Goal: Transaction & Acquisition: Book appointment/travel/reservation

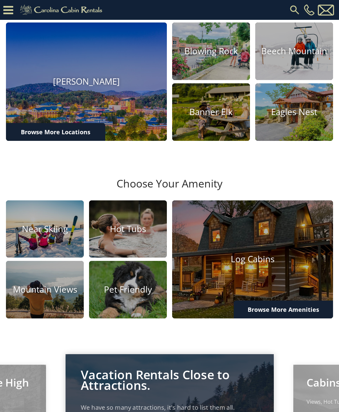
scroll to position [188, 0]
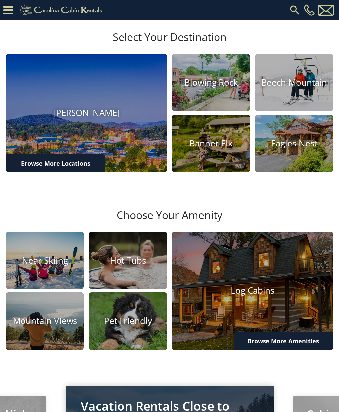
click at [213, 148] on h4 "Banner Elk" at bounding box center [211, 143] width 78 height 10
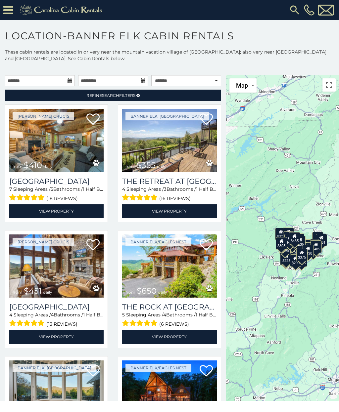
click at [172, 159] on img at bounding box center [169, 140] width 94 height 63
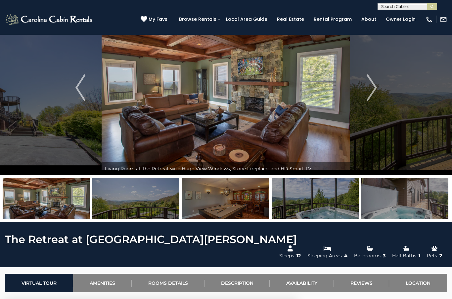
click at [338, 91] on img "Next" at bounding box center [371, 87] width 10 height 26
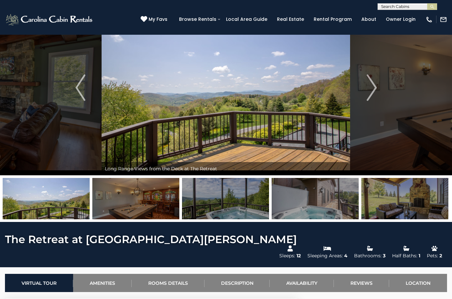
click at [338, 90] on img "Next" at bounding box center [371, 87] width 10 height 26
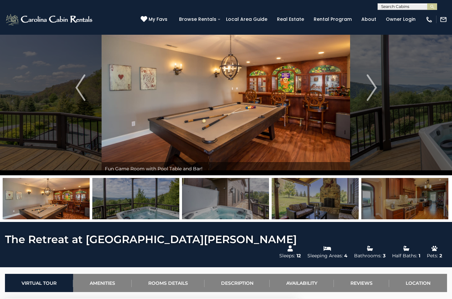
click at [338, 86] on button "Next" at bounding box center [371, 87] width 43 height 175
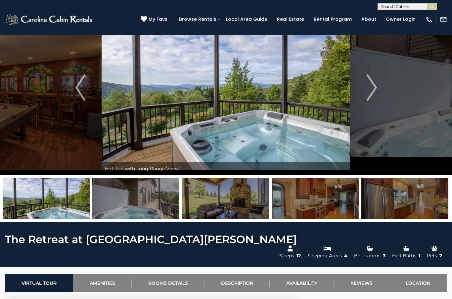
click at [338, 93] on img "Next" at bounding box center [371, 87] width 10 height 26
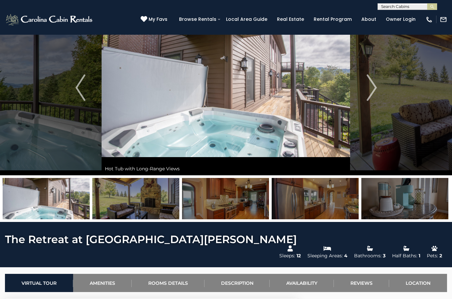
click at [338, 84] on img "Next" at bounding box center [371, 87] width 10 height 26
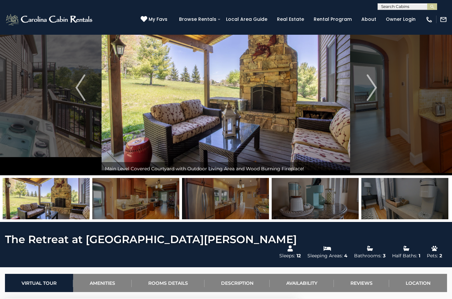
click at [338, 87] on img "Next" at bounding box center [371, 87] width 10 height 26
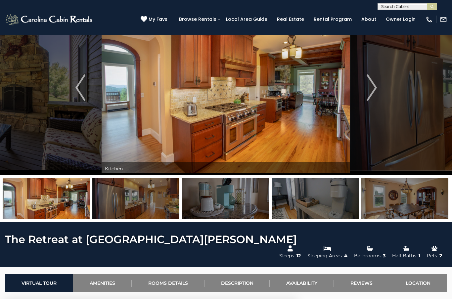
click at [338, 88] on img "Next" at bounding box center [371, 87] width 10 height 26
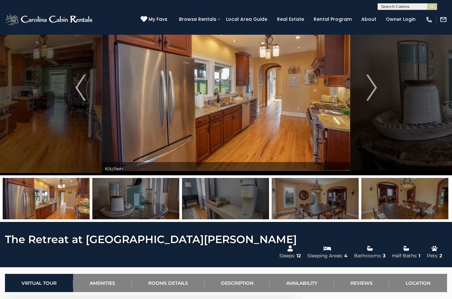
click at [338, 88] on img "Next" at bounding box center [371, 87] width 10 height 26
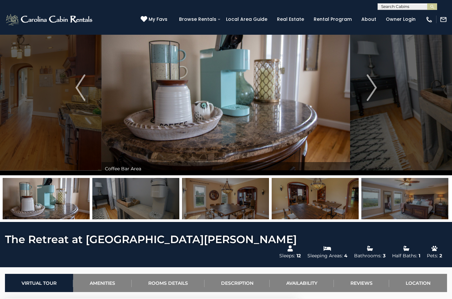
click at [338, 89] on img "Next" at bounding box center [371, 87] width 10 height 26
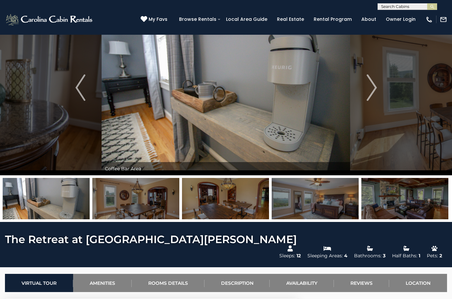
click at [83, 80] on img "Previous" at bounding box center [80, 87] width 10 height 26
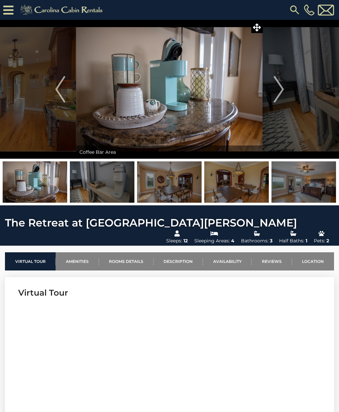
click at [281, 94] on img "Next" at bounding box center [278, 89] width 10 height 26
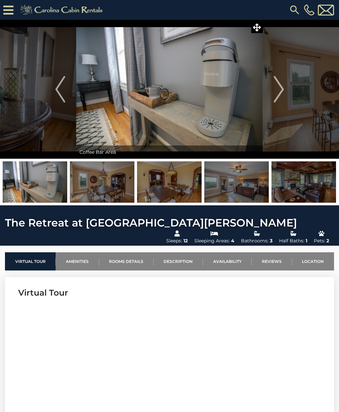
click at [273, 90] on button "Next" at bounding box center [279, 89] width 32 height 139
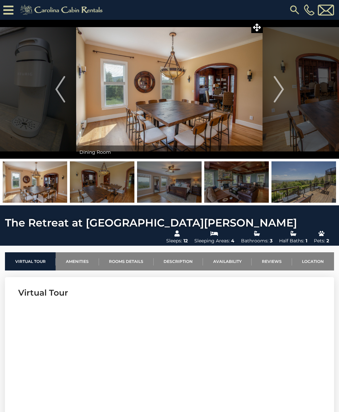
click at [279, 93] on img "Next" at bounding box center [278, 89] width 10 height 26
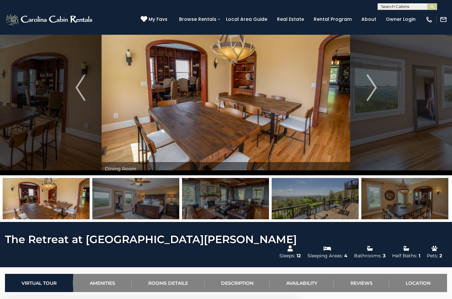
click at [338, 86] on img "Next" at bounding box center [371, 87] width 10 height 26
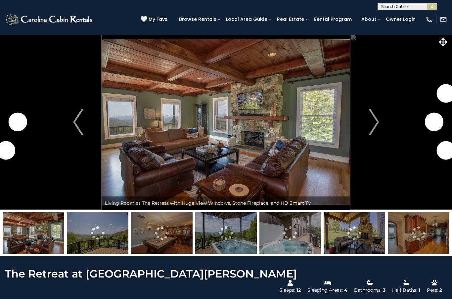
click at [369, 123] on img "Next" at bounding box center [374, 122] width 10 height 26
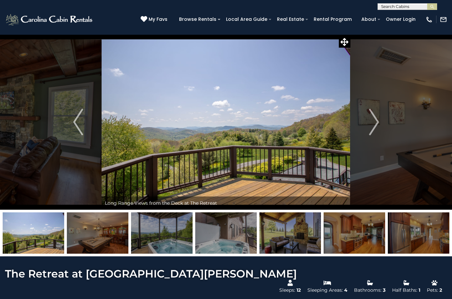
click at [371, 114] on img "Next" at bounding box center [374, 122] width 10 height 26
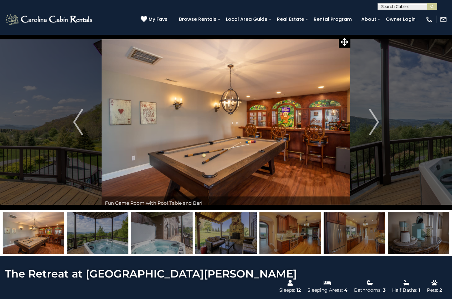
click at [372, 122] on img "Next" at bounding box center [374, 122] width 10 height 26
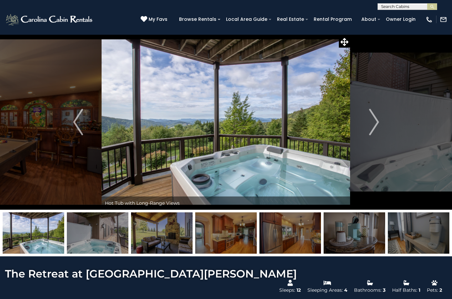
click at [221, 126] on img at bounding box center [226, 121] width 248 height 175
click at [344, 39] on icon at bounding box center [344, 42] width 8 height 8
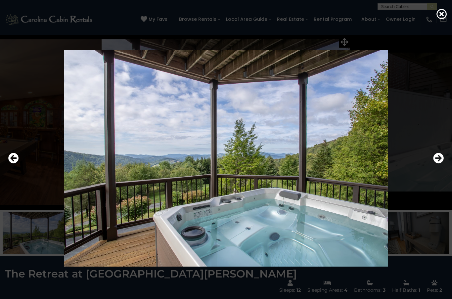
scroll to position [8, 0]
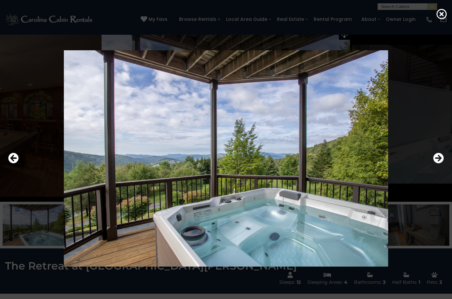
click at [439, 163] on icon "Next" at bounding box center [438, 158] width 11 height 11
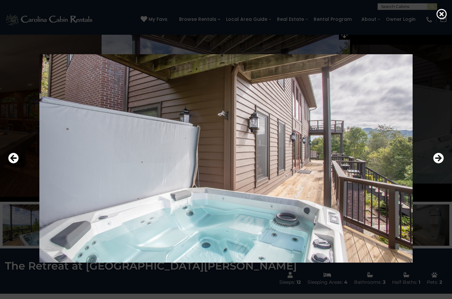
click at [436, 163] on icon "Next" at bounding box center [438, 158] width 11 height 11
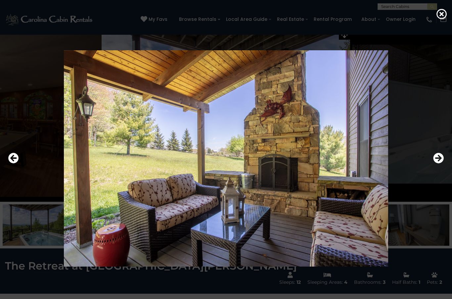
click at [439, 163] on icon "Next" at bounding box center [438, 158] width 11 height 11
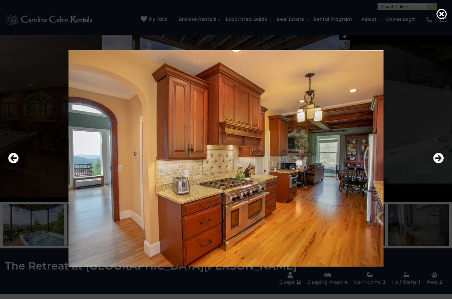
click at [438, 163] on icon "Next" at bounding box center [438, 158] width 11 height 11
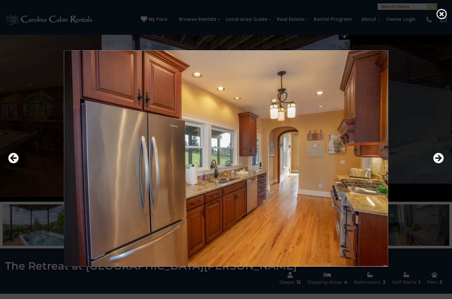
click at [438, 163] on icon "Next" at bounding box center [438, 158] width 11 height 11
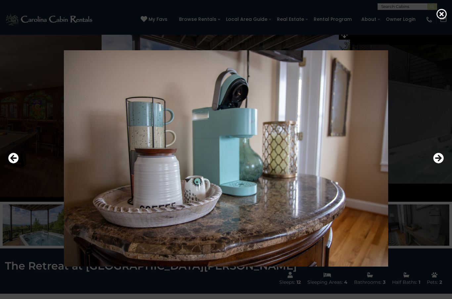
click at [434, 163] on icon "Next" at bounding box center [438, 158] width 11 height 11
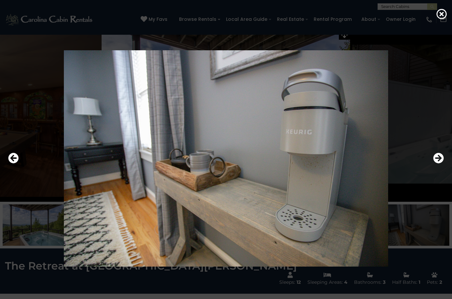
click at [436, 163] on icon "Next" at bounding box center [438, 158] width 11 height 11
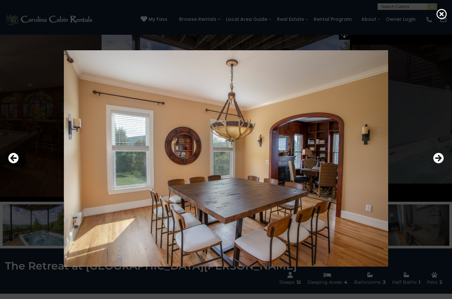
click at [438, 163] on icon "Next" at bounding box center [438, 158] width 11 height 11
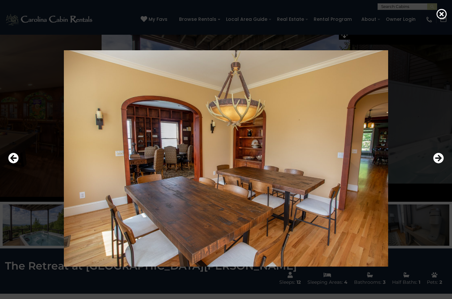
click at [14, 166] on button "Previous" at bounding box center [13, 158] width 11 height 15
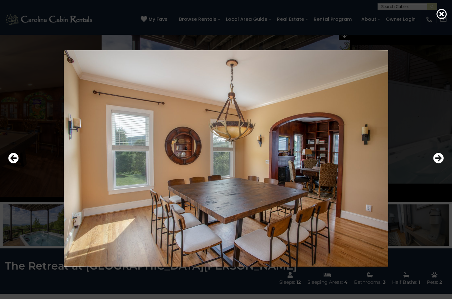
click at [435, 163] on icon "Next" at bounding box center [438, 158] width 11 height 11
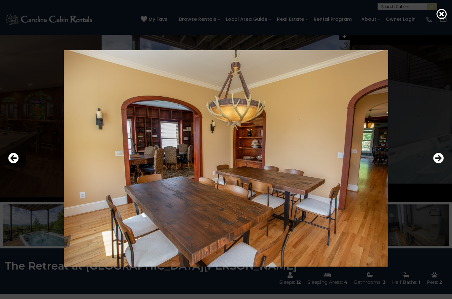
click at [437, 163] on icon "Next" at bounding box center [438, 158] width 11 height 11
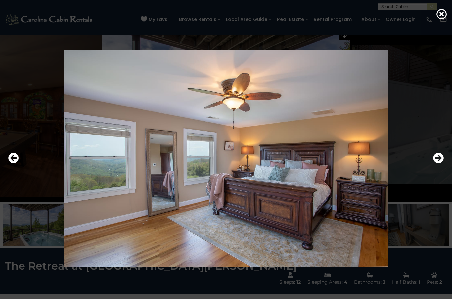
scroll to position [11, 0]
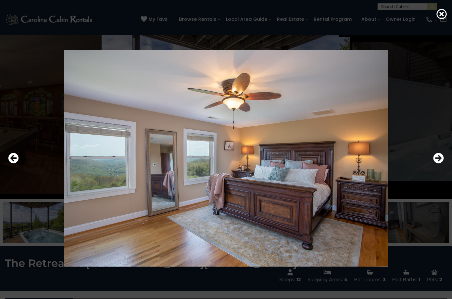
click at [118, 186] on img at bounding box center [225, 158] width 373 height 216
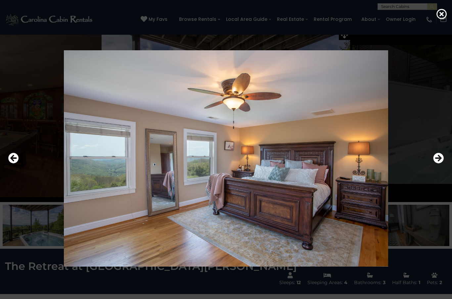
click at [439, 163] on icon "Next" at bounding box center [438, 158] width 11 height 11
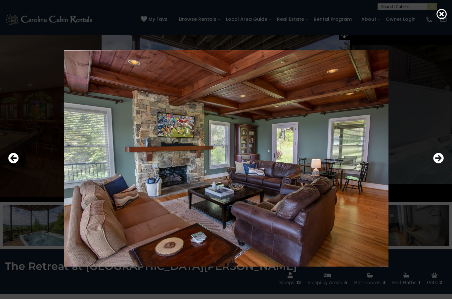
click at [436, 163] on icon "Next" at bounding box center [438, 158] width 11 height 11
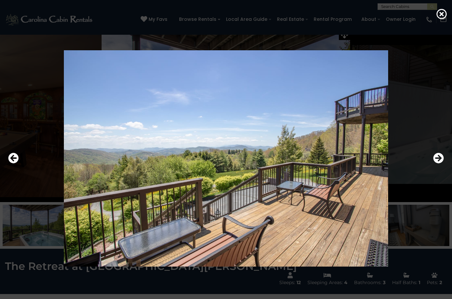
click at [437, 163] on icon "Next" at bounding box center [438, 158] width 11 height 11
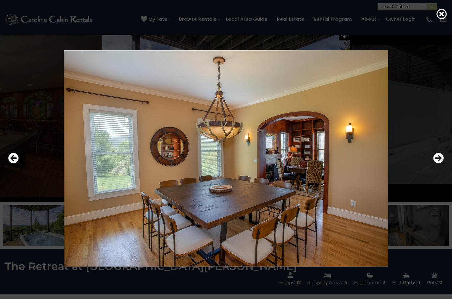
click at [434, 163] on icon "Next" at bounding box center [438, 158] width 11 height 11
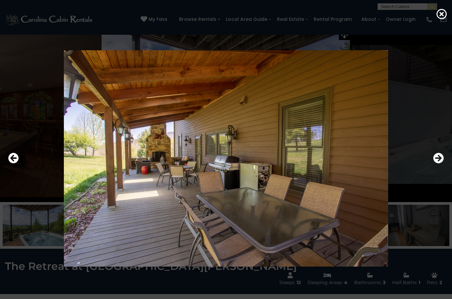
click at [436, 163] on icon "Next" at bounding box center [438, 158] width 11 height 11
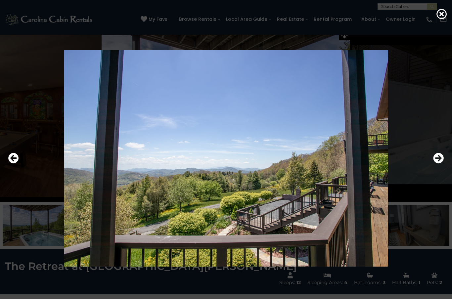
click at [438, 163] on icon "Next" at bounding box center [438, 158] width 11 height 11
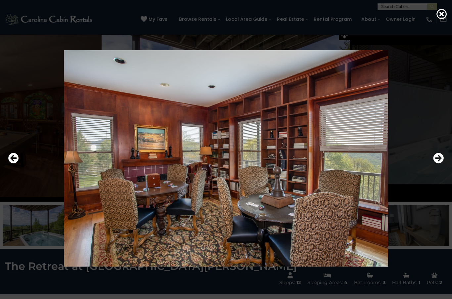
click at [438, 163] on icon "Next" at bounding box center [438, 158] width 11 height 11
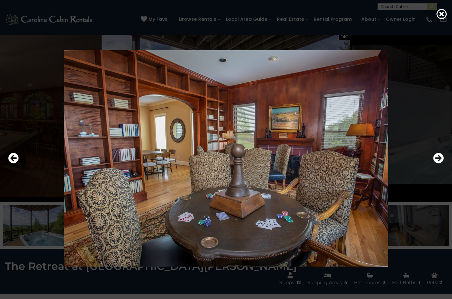
click at [441, 163] on icon "Next" at bounding box center [438, 158] width 11 height 11
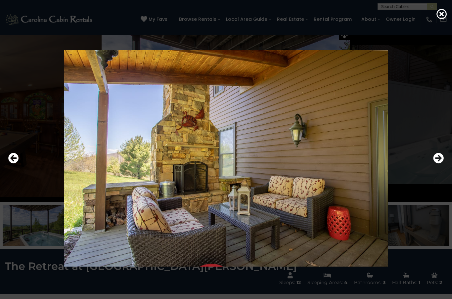
click at [437, 163] on icon "Next" at bounding box center [438, 158] width 11 height 11
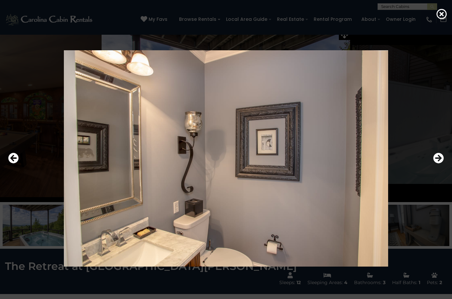
click at [436, 163] on icon "Next" at bounding box center [438, 158] width 11 height 11
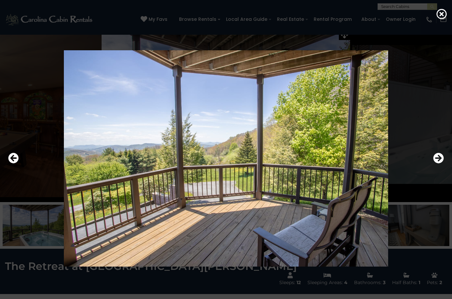
click at [438, 163] on icon "Next" at bounding box center [438, 158] width 11 height 11
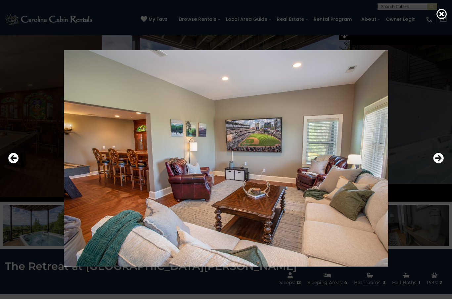
click at [435, 163] on icon "Next" at bounding box center [438, 158] width 11 height 11
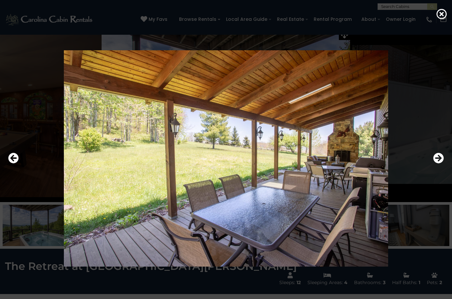
click at [439, 163] on icon "Next" at bounding box center [438, 158] width 11 height 11
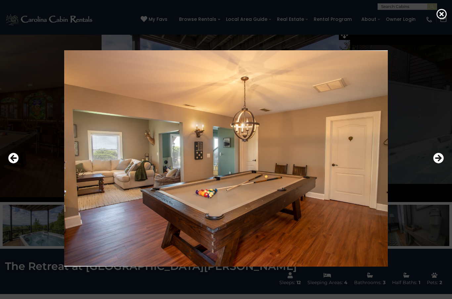
click at [439, 163] on icon "Next" at bounding box center [438, 158] width 11 height 11
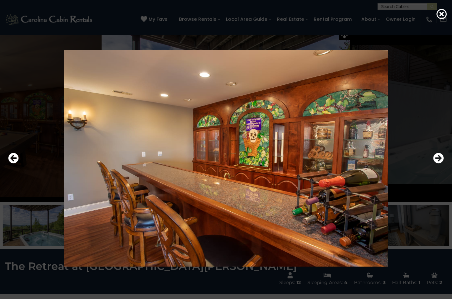
click at [433, 163] on icon "Next" at bounding box center [438, 158] width 11 height 11
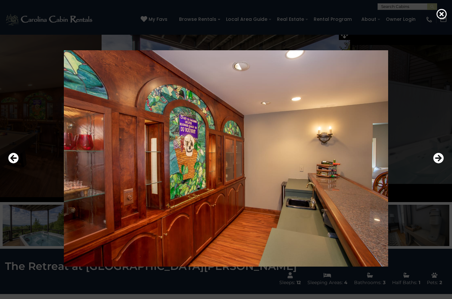
click at [434, 163] on icon "Next" at bounding box center [438, 158] width 11 height 11
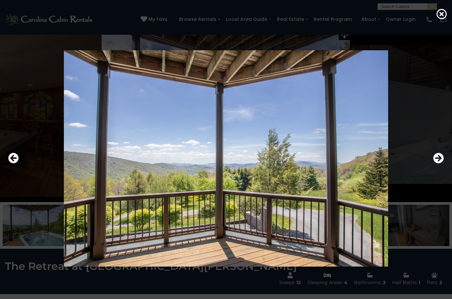
click at [433, 163] on icon "Next" at bounding box center [438, 158] width 11 height 11
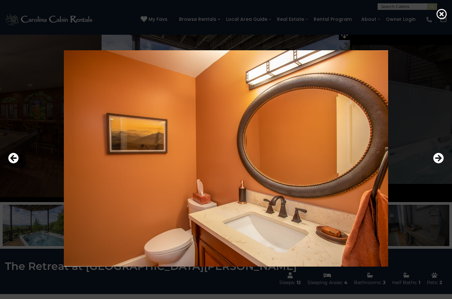
click at [433, 163] on icon "Next" at bounding box center [438, 158] width 11 height 11
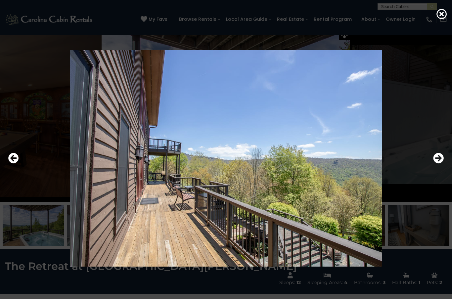
click at [435, 163] on icon "Next" at bounding box center [438, 158] width 11 height 11
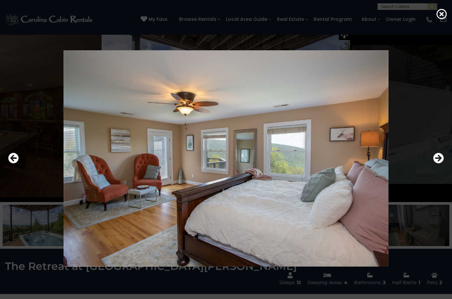
click at [435, 163] on icon "Next" at bounding box center [438, 158] width 11 height 11
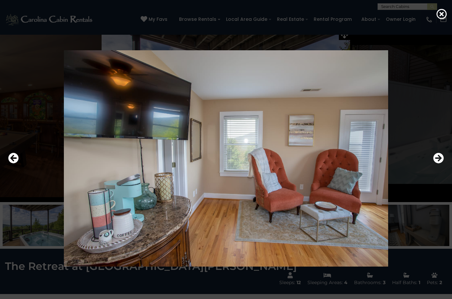
click at [434, 166] on button "Next" at bounding box center [438, 158] width 11 height 15
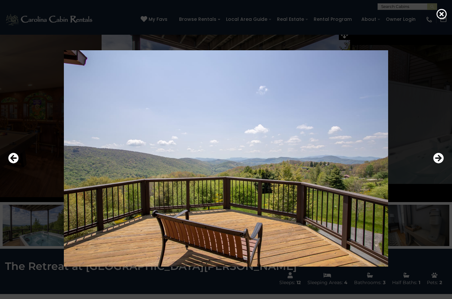
click at [435, 163] on icon "Next" at bounding box center [438, 158] width 11 height 11
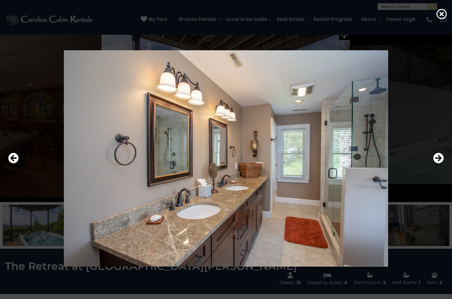
click at [434, 163] on icon "Next" at bounding box center [438, 158] width 11 height 11
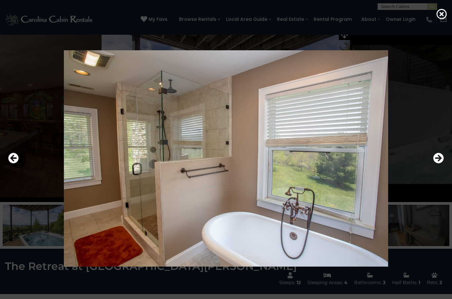
click at [433, 166] on button "Next" at bounding box center [438, 158] width 11 height 15
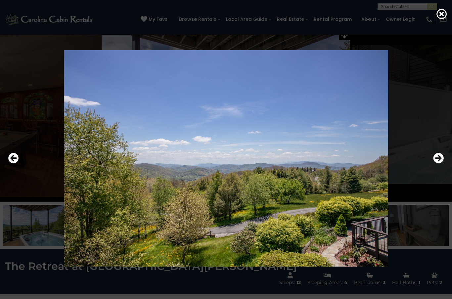
click at [435, 163] on icon "Next" at bounding box center [438, 158] width 11 height 11
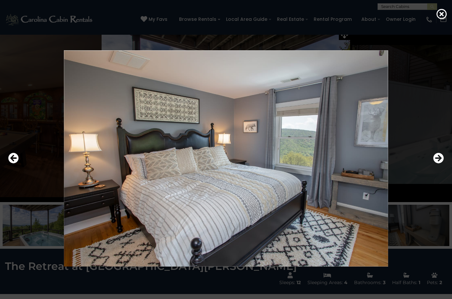
click at [437, 163] on icon "Next" at bounding box center [438, 158] width 11 height 11
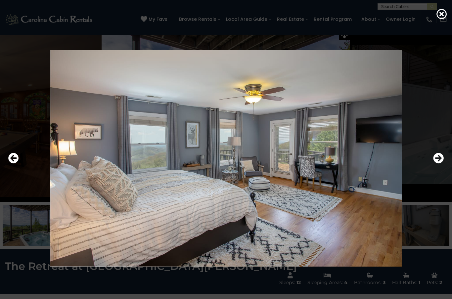
click at [434, 163] on icon "Next" at bounding box center [438, 158] width 11 height 11
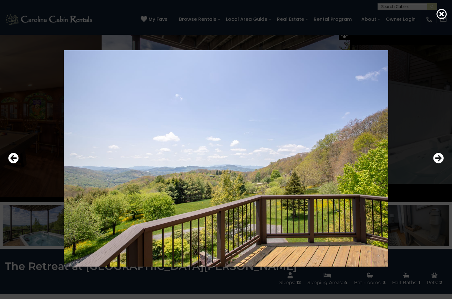
click at [436, 163] on icon "Next" at bounding box center [438, 158] width 11 height 11
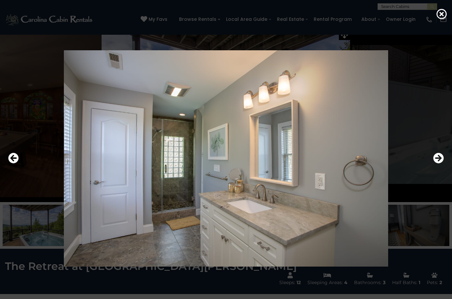
click at [437, 163] on icon "Next" at bounding box center [438, 158] width 11 height 11
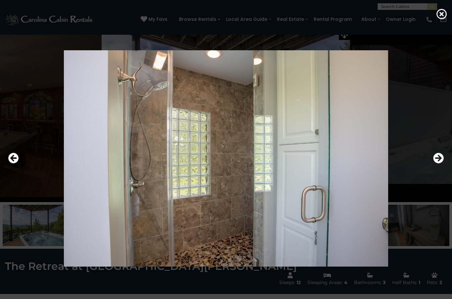
click at [437, 163] on icon "Next" at bounding box center [438, 158] width 11 height 11
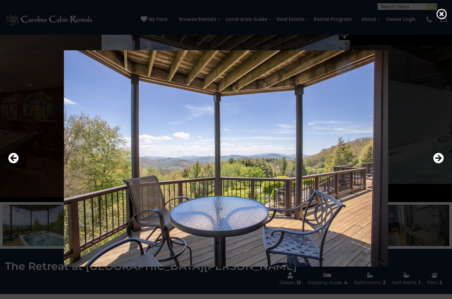
click at [436, 163] on icon "Next" at bounding box center [438, 158] width 11 height 11
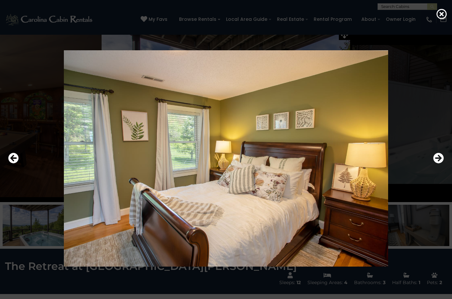
click at [433, 163] on icon "Next" at bounding box center [438, 158] width 11 height 11
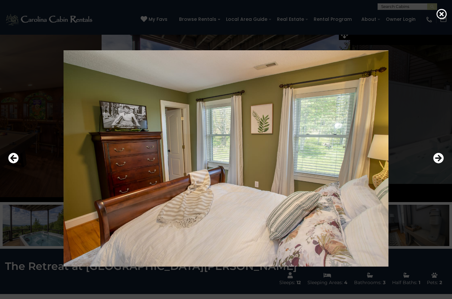
click at [434, 163] on icon "Next" at bounding box center [438, 158] width 11 height 11
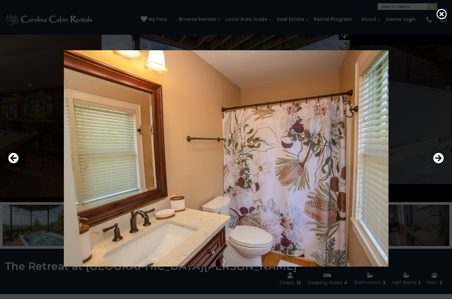
click at [11, 166] on button "Previous" at bounding box center [13, 158] width 11 height 15
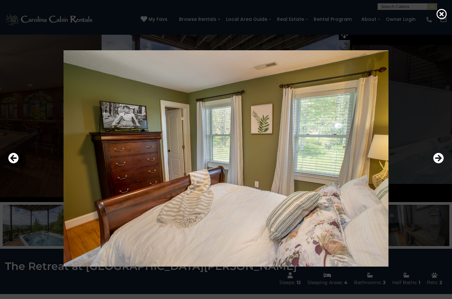
click at [437, 163] on icon "Next" at bounding box center [438, 158] width 11 height 11
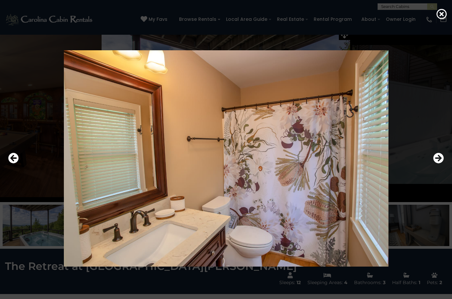
click at [440, 163] on icon "Next" at bounding box center [438, 158] width 11 height 11
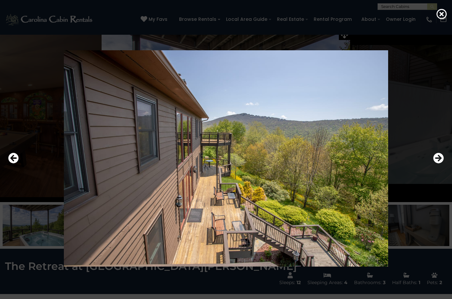
click at [436, 163] on icon "Next" at bounding box center [438, 158] width 11 height 11
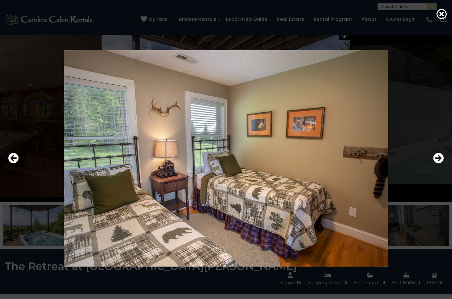
click at [437, 163] on icon "Next" at bounding box center [438, 158] width 11 height 11
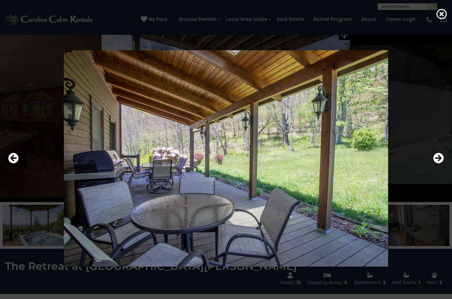
click at [437, 163] on icon "Next" at bounding box center [438, 158] width 11 height 11
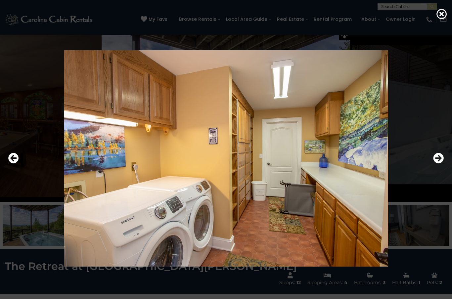
click at [437, 163] on icon "Next" at bounding box center [438, 158] width 11 height 11
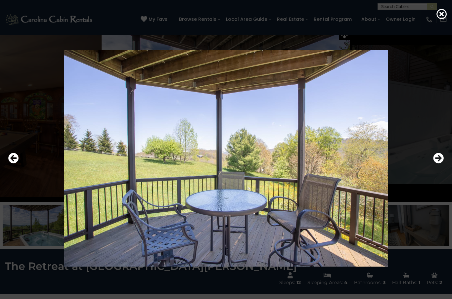
click at [436, 163] on icon "Next" at bounding box center [438, 158] width 11 height 11
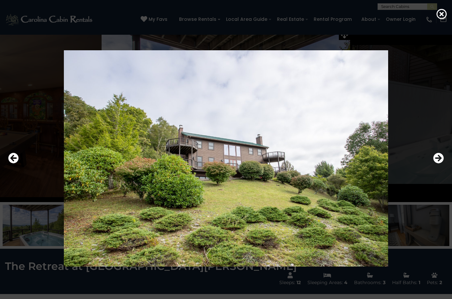
click at [435, 163] on icon "Next" at bounding box center [438, 158] width 11 height 11
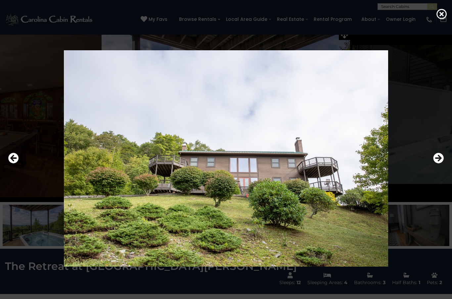
click at [435, 163] on icon "Next" at bounding box center [438, 158] width 11 height 11
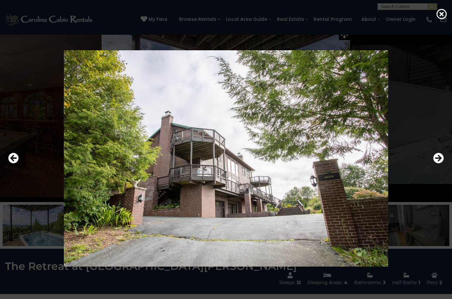
click at [434, 163] on icon "Next" at bounding box center [438, 158] width 11 height 11
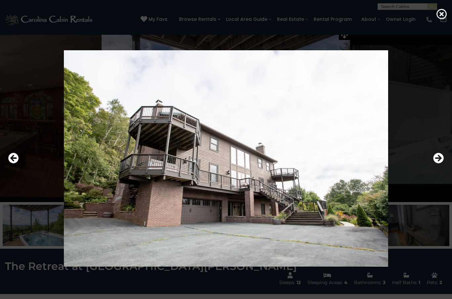
click at [434, 163] on icon "Next" at bounding box center [438, 158] width 11 height 11
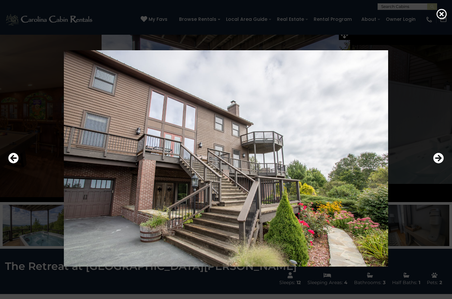
click at [434, 163] on icon "Next" at bounding box center [438, 158] width 11 height 11
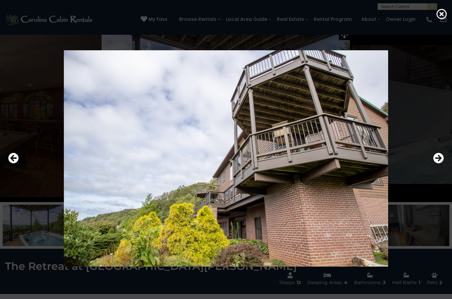
click at [434, 163] on icon "Next" at bounding box center [438, 158] width 11 height 11
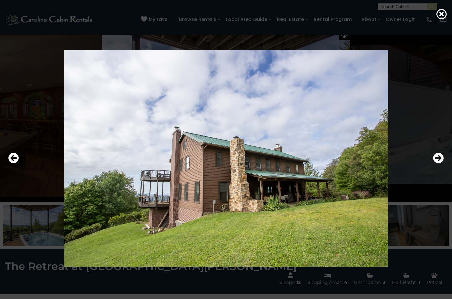
click at [434, 163] on icon "Next" at bounding box center [438, 158] width 11 height 11
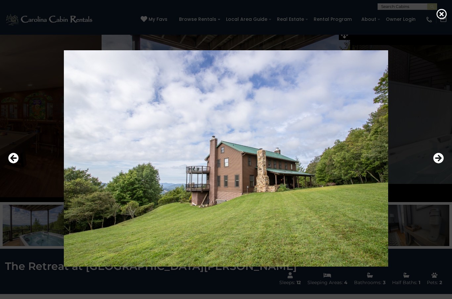
click at [434, 163] on icon "Next" at bounding box center [438, 158] width 11 height 11
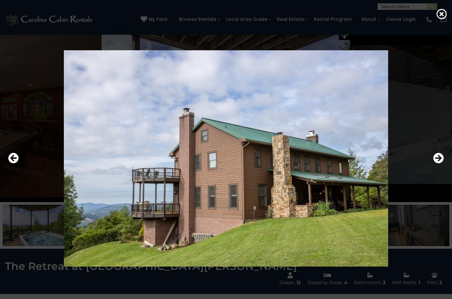
click at [433, 163] on icon "Next" at bounding box center [438, 158] width 11 height 11
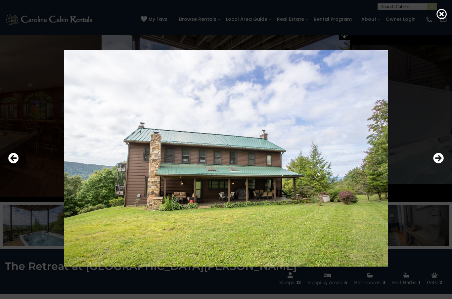
click at [434, 163] on icon "Next" at bounding box center [438, 158] width 11 height 11
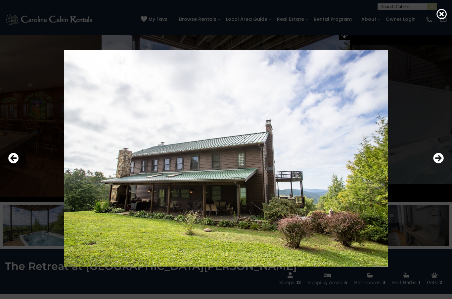
click at [433, 163] on icon "Next" at bounding box center [438, 158] width 11 height 11
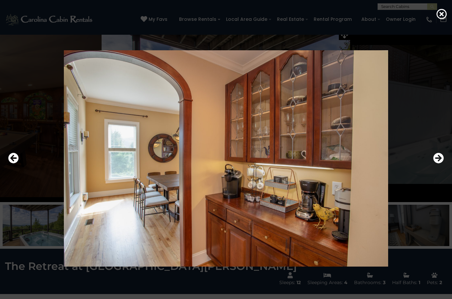
click at [434, 163] on icon "Next" at bounding box center [438, 158] width 11 height 11
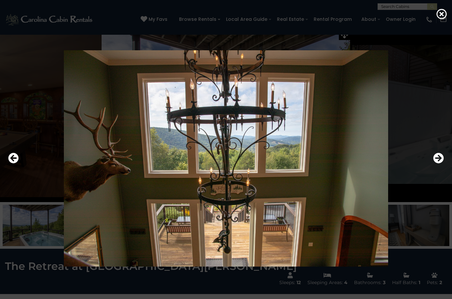
click at [434, 163] on icon "Next" at bounding box center [438, 158] width 11 height 11
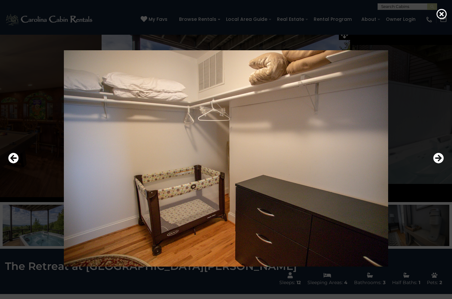
click at [433, 163] on icon "Next" at bounding box center [438, 158] width 11 height 11
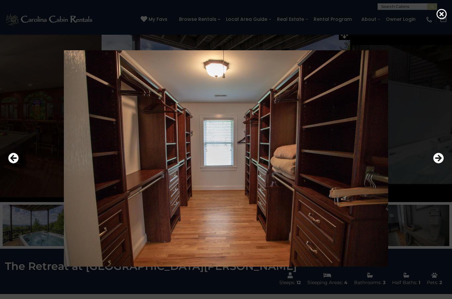
click at [434, 163] on icon "Next" at bounding box center [438, 158] width 11 height 11
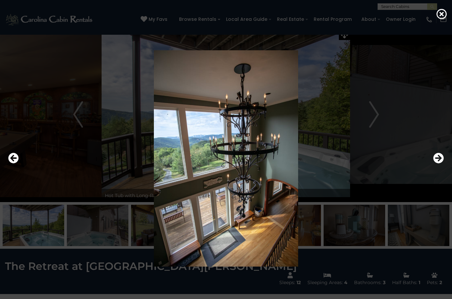
click at [434, 163] on icon "Next" at bounding box center [438, 158] width 11 height 11
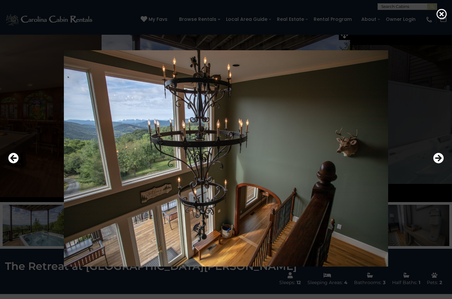
click at [435, 163] on icon "Next" at bounding box center [438, 158] width 11 height 11
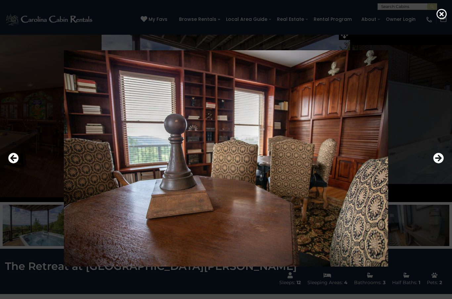
click at [434, 163] on icon "Next" at bounding box center [438, 158] width 11 height 11
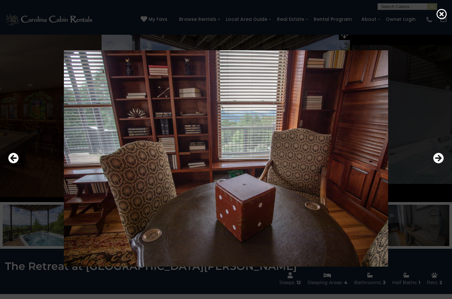
click at [434, 163] on icon "Next" at bounding box center [438, 158] width 11 height 11
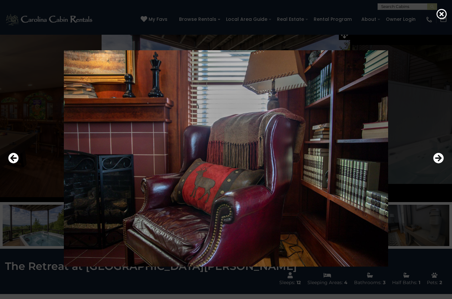
click at [435, 163] on icon "Next" at bounding box center [438, 158] width 11 height 11
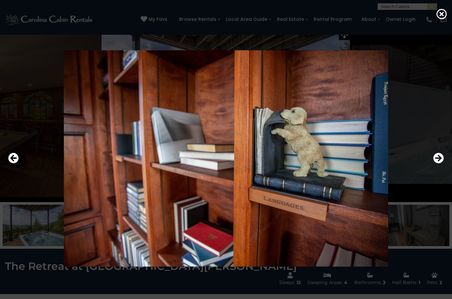
click at [434, 163] on icon "Next" at bounding box center [438, 158] width 11 height 11
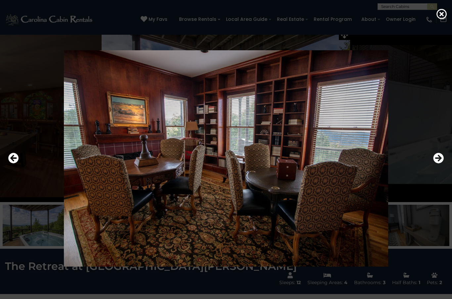
click at [8, 163] on icon "Previous" at bounding box center [13, 158] width 11 height 11
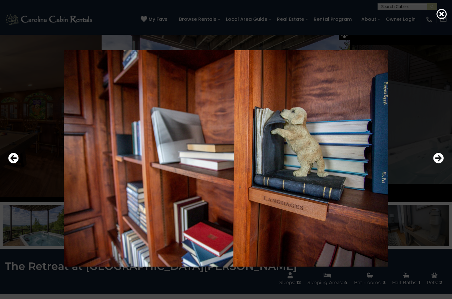
click at [437, 163] on icon "Next" at bounding box center [438, 158] width 11 height 11
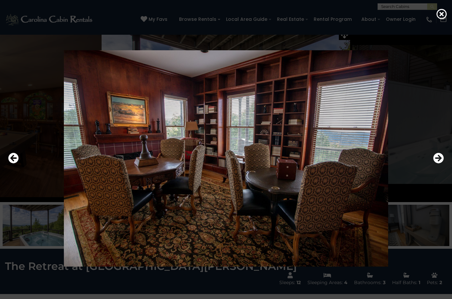
click at [438, 163] on icon "Next" at bounding box center [438, 158] width 11 height 11
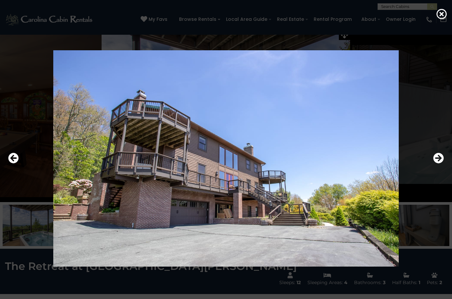
click at [434, 166] on button "Next" at bounding box center [438, 158] width 11 height 15
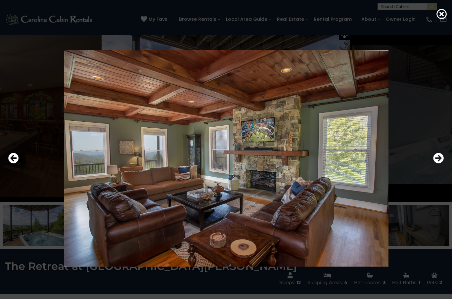
click at [434, 166] on button "Next" at bounding box center [438, 158] width 11 height 15
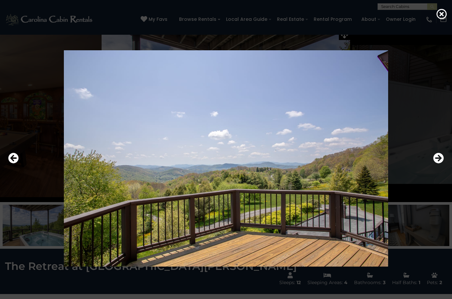
click at [435, 166] on button "Next" at bounding box center [438, 158] width 11 height 15
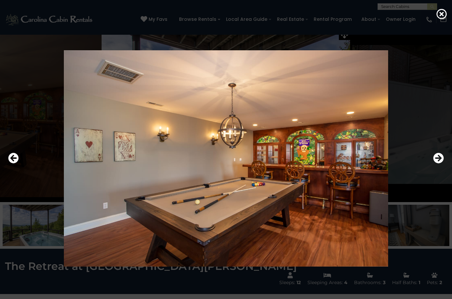
click at [13, 165] on button "Previous" at bounding box center [13, 158] width 11 height 15
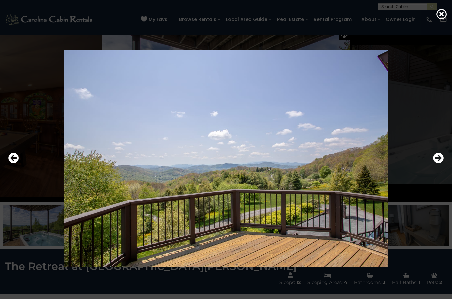
click at [435, 163] on icon "Next" at bounding box center [438, 158] width 11 height 11
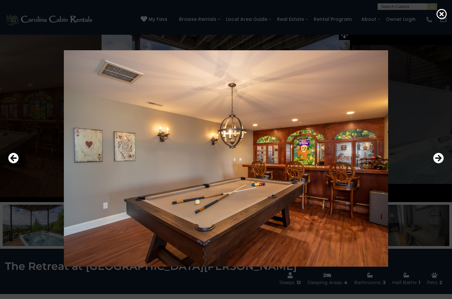
click at [434, 163] on icon "Next" at bounding box center [438, 158] width 11 height 11
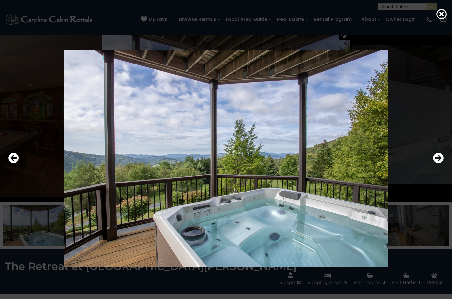
click at [434, 163] on icon "Next" at bounding box center [438, 158] width 11 height 11
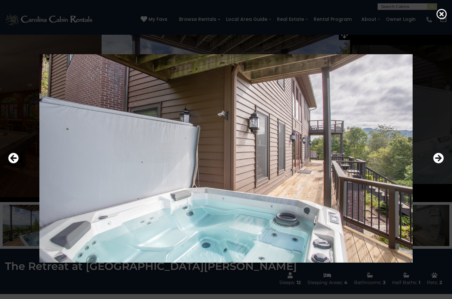
click at [433, 166] on button "Next" at bounding box center [438, 158] width 11 height 15
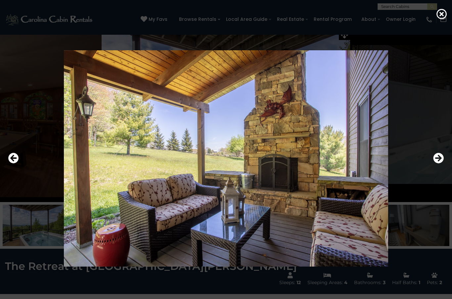
click at [433, 166] on button "Next" at bounding box center [438, 158] width 11 height 15
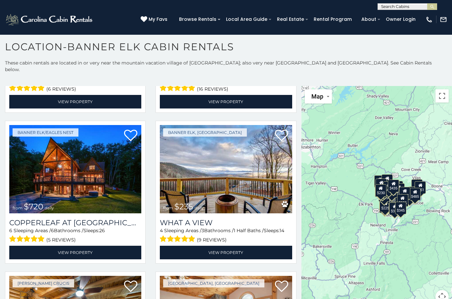
scroll to position [131, 0]
click at [240, 179] on img at bounding box center [226, 169] width 132 height 89
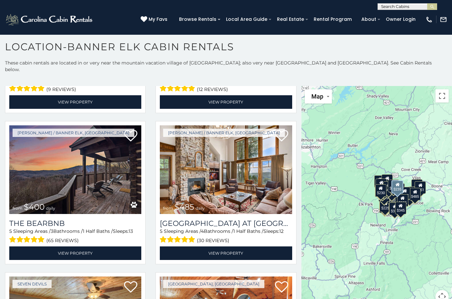
scroll to position [887, 0]
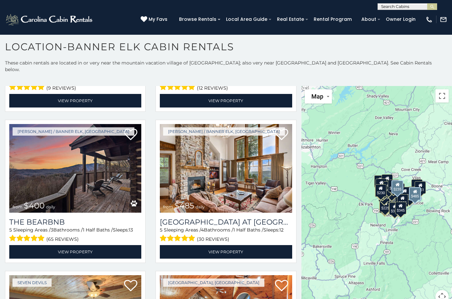
click at [267, 169] on img at bounding box center [226, 168] width 132 height 89
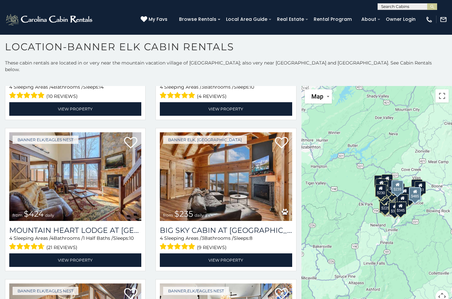
scroll to position [1332, 0]
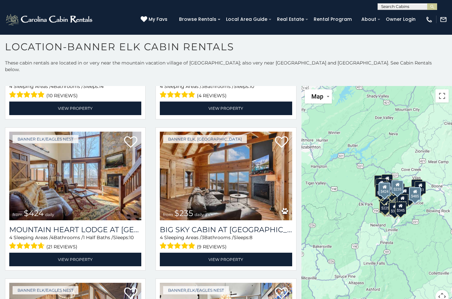
click at [31, 161] on img at bounding box center [75, 176] width 132 height 89
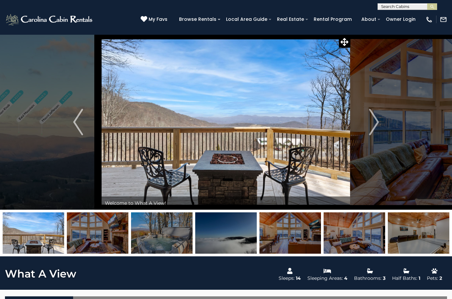
click at [346, 38] on icon at bounding box center [344, 42] width 8 height 8
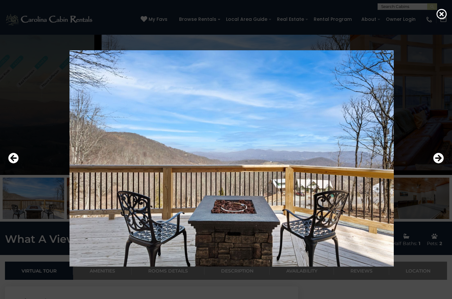
scroll to position [37, 0]
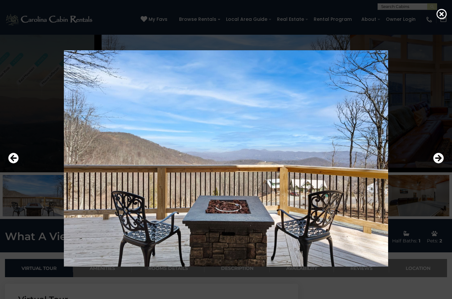
click at [438, 163] on icon "Next" at bounding box center [438, 158] width 11 height 11
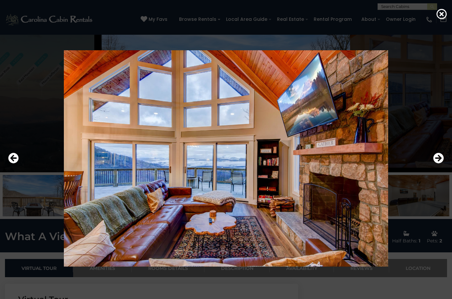
click at [437, 163] on icon "Next" at bounding box center [438, 158] width 11 height 11
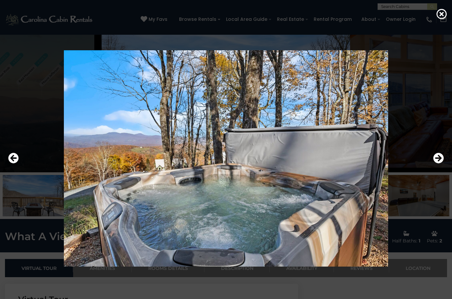
click at [436, 163] on icon "Next" at bounding box center [438, 158] width 11 height 11
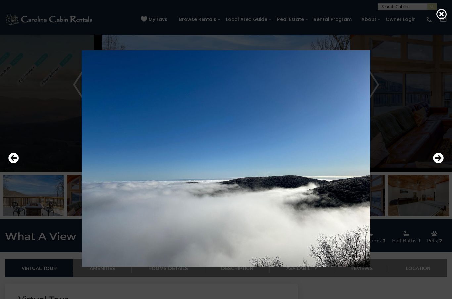
click at [435, 163] on icon "Next" at bounding box center [438, 158] width 11 height 11
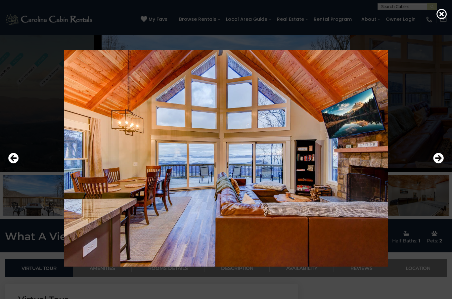
click at [436, 163] on icon "Next" at bounding box center [438, 158] width 11 height 11
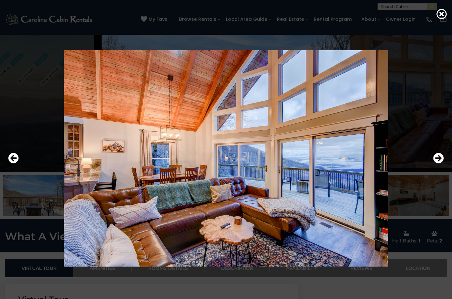
click at [438, 163] on icon "Next" at bounding box center [438, 158] width 11 height 11
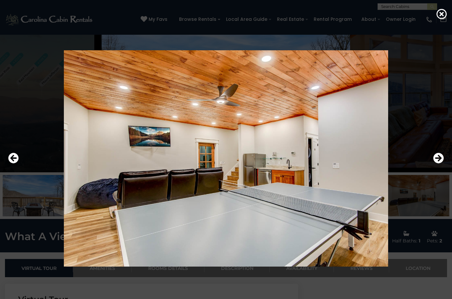
click at [439, 163] on icon "Next" at bounding box center [438, 158] width 11 height 11
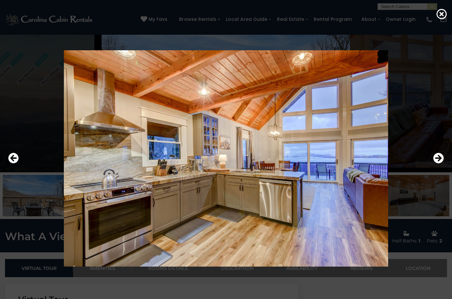
click at [436, 163] on icon "Next" at bounding box center [438, 158] width 11 height 11
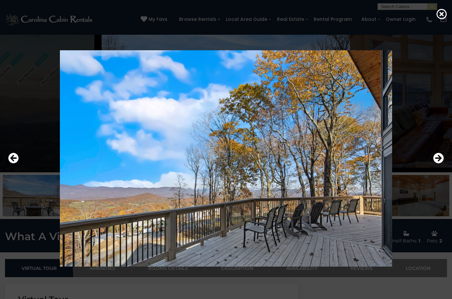
click at [10, 163] on icon "Previous" at bounding box center [13, 158] width 11 height 11
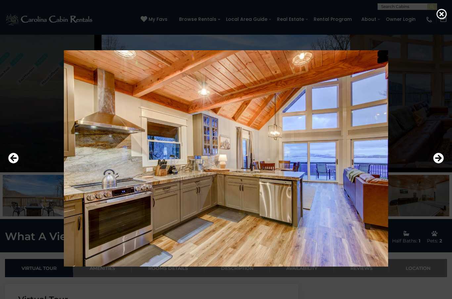
click at [438, 163] on icon "Next" at bounding box center [438, 158] width 11 height 11
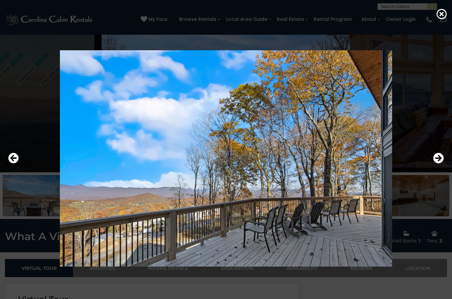
click at [439, 163] on icon "Next" at bounding box center [438, 158] width 11 height 11
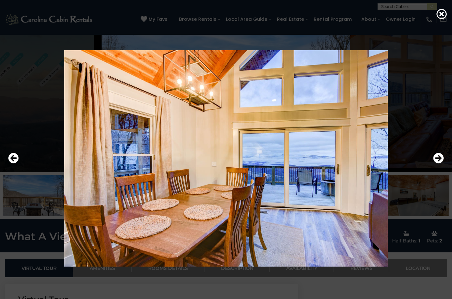
click at [440, 163] on icon "Next" at bounding box center [438, 158] width 11 height 11
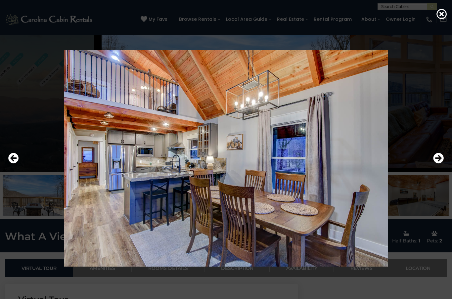
click at [439, 163] on icon "Next" at bounding box center [438, 158] width 11 height 11
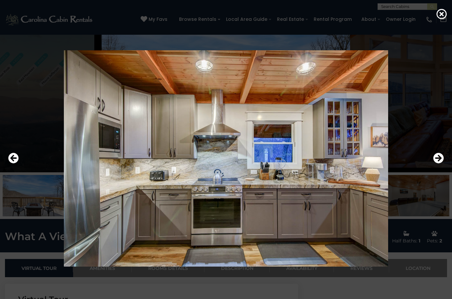
click at [438, 163] on icon "Next" at bounding box center [438, 158] width 11 height 11
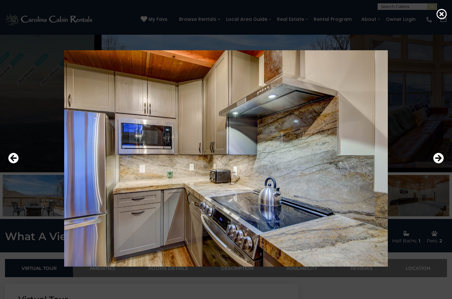
click at [437, 166] on button "Next" at bounding box center [438, 158] width 11 height 15
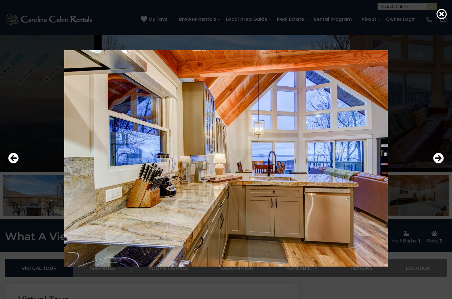
click at [438, 163] on icon "Next" at bounding box center [438, 158] width 11 height 11
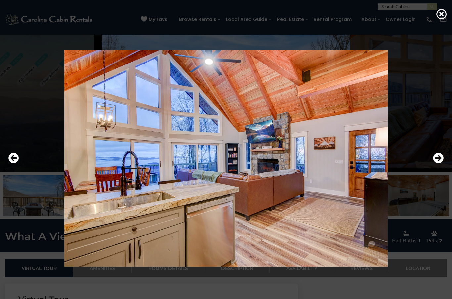
click at [440, 163] on icon "Next" at bounding box center [438, 158] width 11 height 11
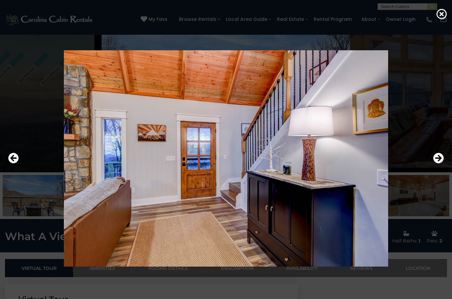
click at [439, 163] on icon "Next" at bounding box center [438, 158] width 11 height 11
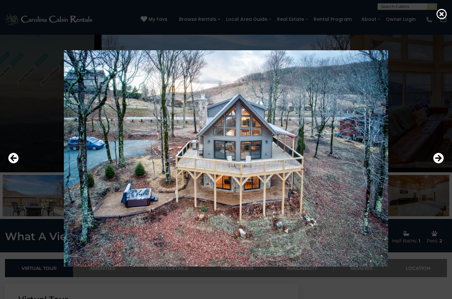
click at [441, 163] on icon "Next" at bounding box center [438, 158] width 11 height 11
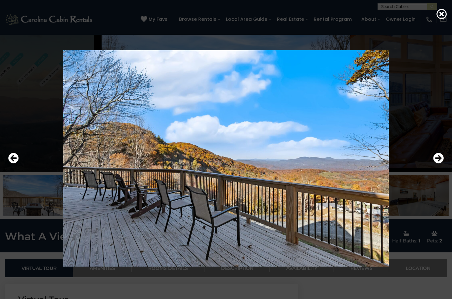
click at [12, 163] on icon "Previous" at bounding box center [13, 158] width 11 height 11
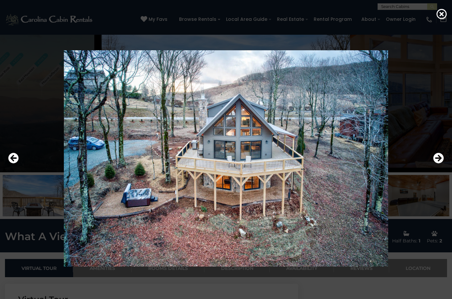
click at [439, 163] on icon "Next" at bounding box center [438, 158] width 11 height 11
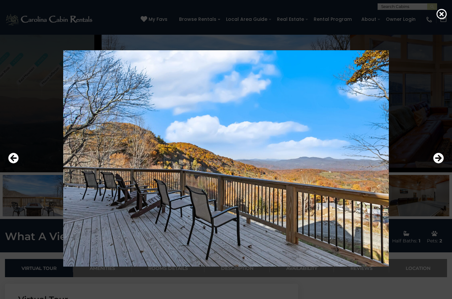
click at [440, 163] on icon "Next" at bounding box center [438, 158] width 11 height 11
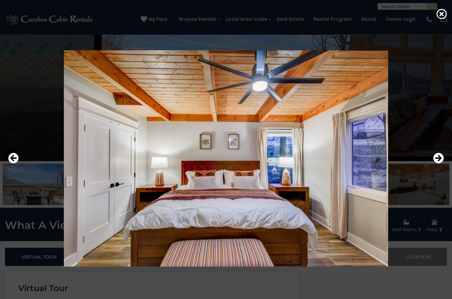
scroll to position [49, 0]
click at [437, 163] on icon "Next" at bounding box center [438, 158] width 11 height 11
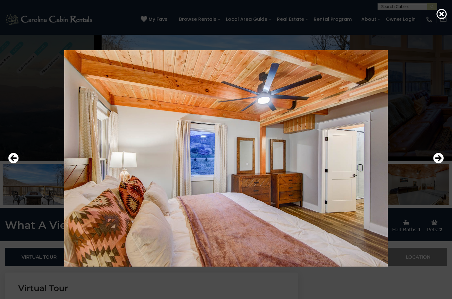
click at [14, 163] on icon "Previous" at bounding box center [13, 158] width 11 height 11
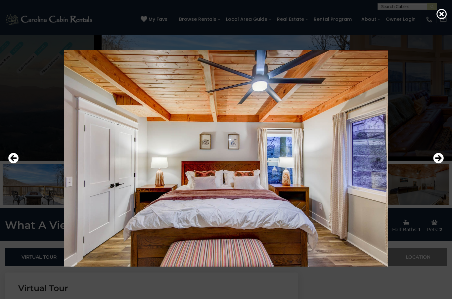
click at [443, 163] on icon "Next" at bounding box center [438, 158] width 11 height 11
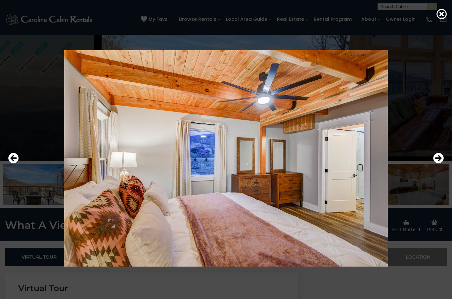
click at [437, 163] on icon "Next" at bounding box center [438, 158] width 11 height 11
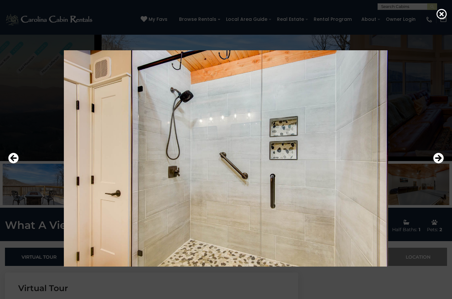
click at [439, 163] on icon "Next" at bounding box center [438, 158] width 11 height 11
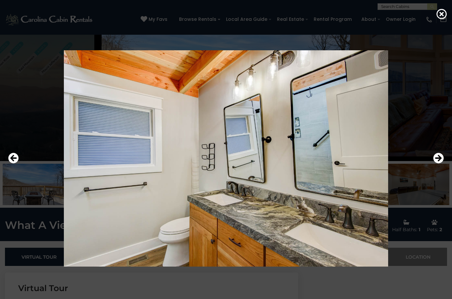
click at [437, 163] on icon "Next" at bounding box center [438, 158] width 11 height 11
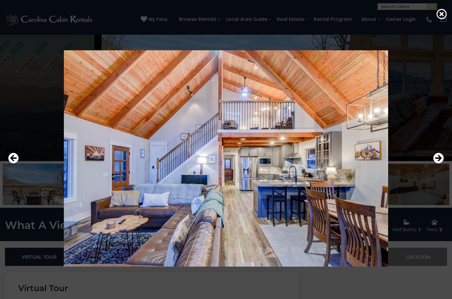
click at [438, 163] on icon "Next" at bounding box center [438, 158] width 11 height 11
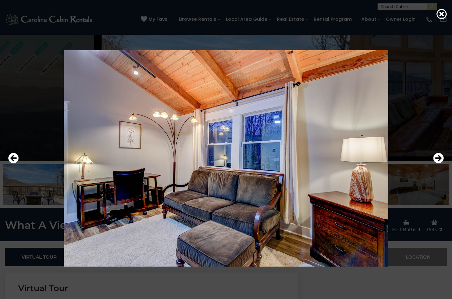
click at [437, 163] on icon "Next" at bounding box center [438, 158] width 11 height 11
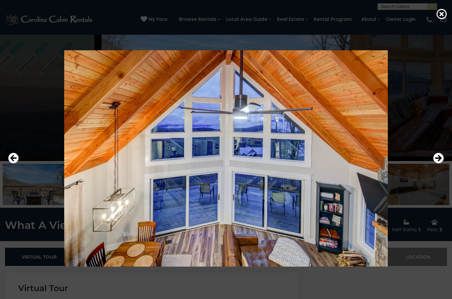
click at [437, 163] on icon "Next" at bounding box center [438, 158] width 11 height 11
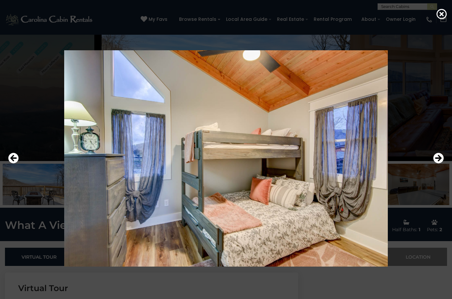
click at [440, 163] on icon "Next" at bounding box center [438, 158] width 11 height 11
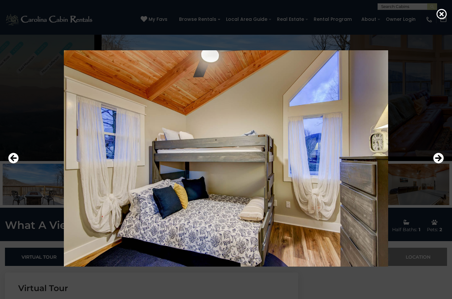
click at [437, 163] on icon "Next" at bounding box center [438, 158] width 11 height 11
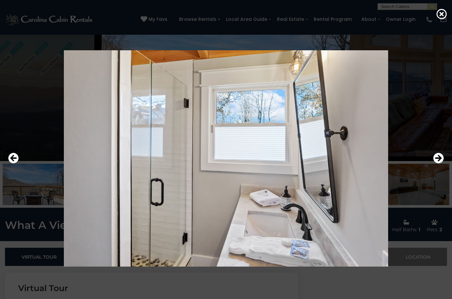
click at [437, 163] on icon "Next" at bounding box center [438, 158] width 11 height 11
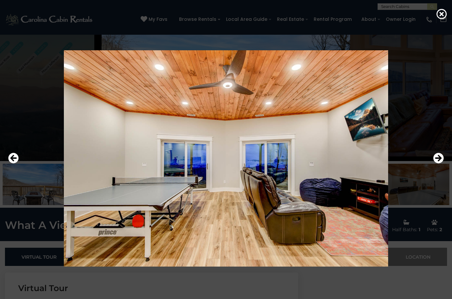
click at [439, 163] on icon "Next" at bounding box center [438, 158] width 11 height 11
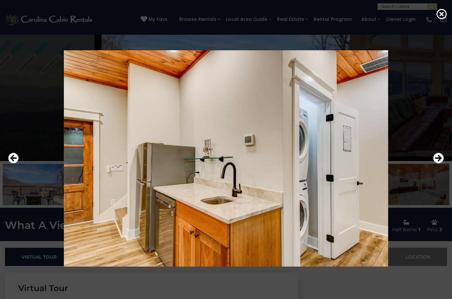
click at [435, 163] on icon "Next" at bounding box center [438, 158] width 11 height 11
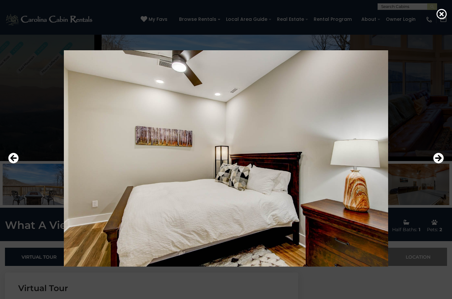
click at [438, 163] on icon "Next" at bounding box center [438, 158] width 11 height 11
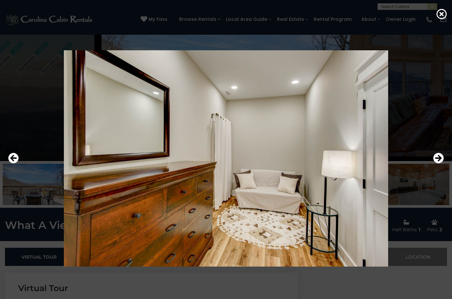
click at [435, 163] on icon "Next" at bounding box center [438, 158] width 11 height 11
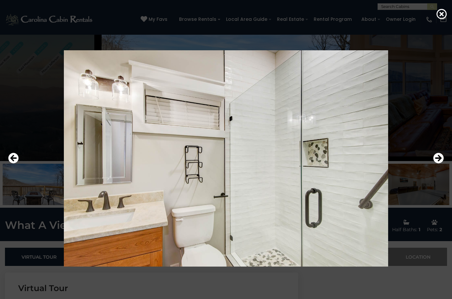
click at [436, 163] on icon "Next" at bounding box center [438, 158] width 11 height 11
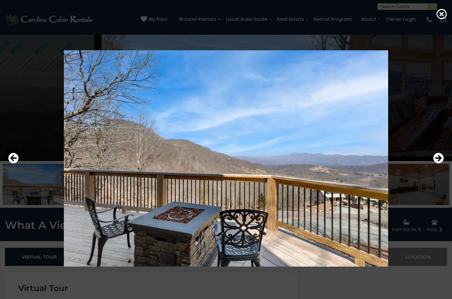
click at [436, 163] on icon "Next" at bounding box center [438, 158] width 11 height 11
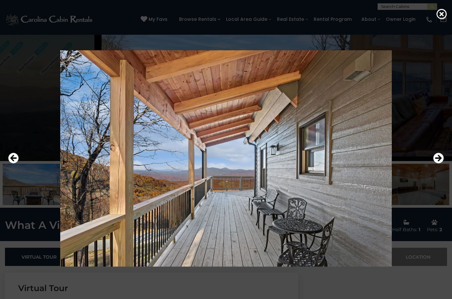
click at [439, 163] on icon "Next" at bounding box center [438, 158] width 11 height 11
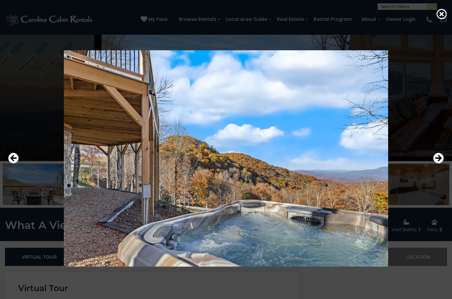
click at [435, 163] on icon "Next" at bounding box center [438, 158] width 11 height 11
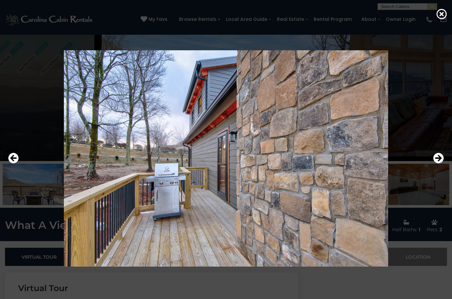
click at [436, 163] on icon "Next" at bounding box center [438, 158] width 11 height 11
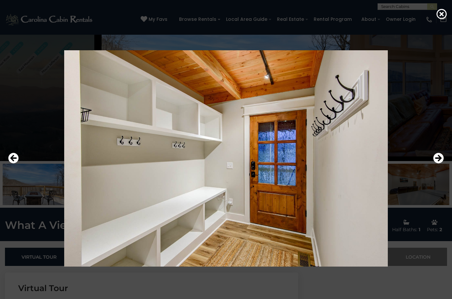
click at [435, 163] on icon "Next" at bounding box center [438, 158] width 11 height 11
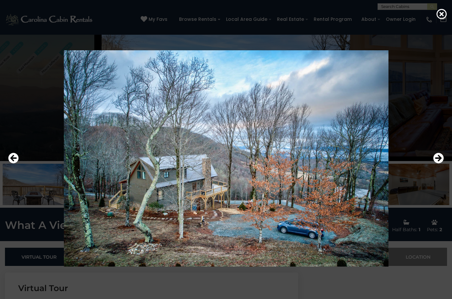
click at [434, 163] on icon "Next" at bounding box center [438, 158] width 11 height 11
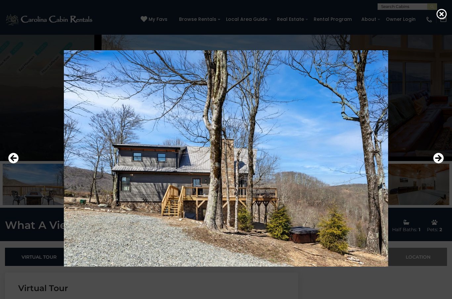
click at [436, 163] on icon "Next" at bounding box center [438, 158] width 11 height 11
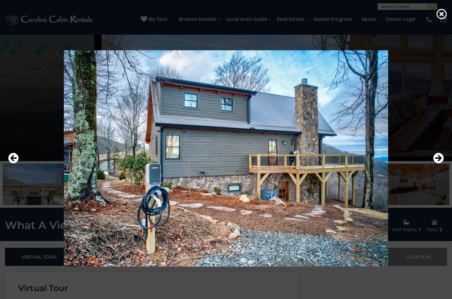
click at [435, 163] on icon "Next" at bounding box center [438, 158] width 11 height 11
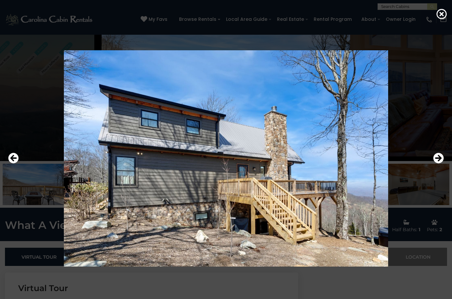
click at [435, 163] on icon "Next" at bounding box center [438, 158] width 11 height 11
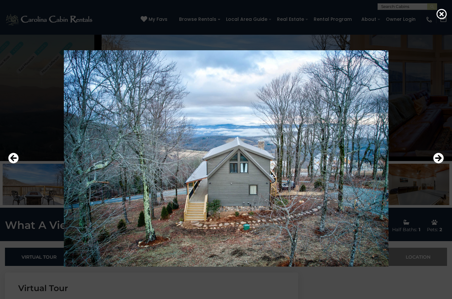
click at [16, 163] on icon "Previous" at bounding box center [13, 158] width 11 height 11
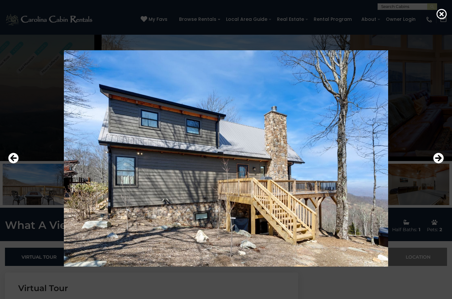
click at [437, 163] on icon "Next" at bounding box center [438, 158] width 11 height 11
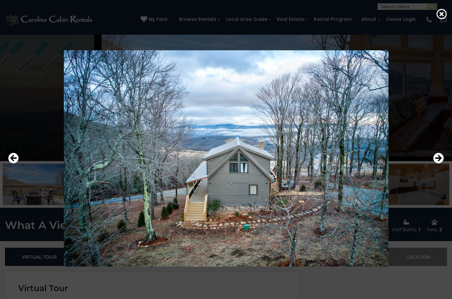
click at [438, 163] on icon "Next" at bounding box center [438, 158] width 11 height 11
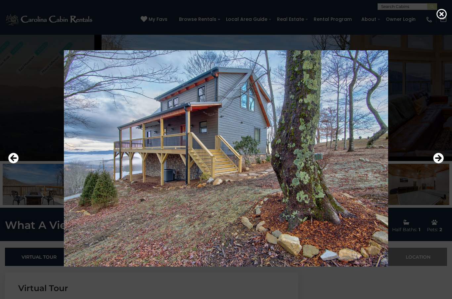
click at [436, 163] on icon "Next" at bounding box center [438, 158] width 11 height 11
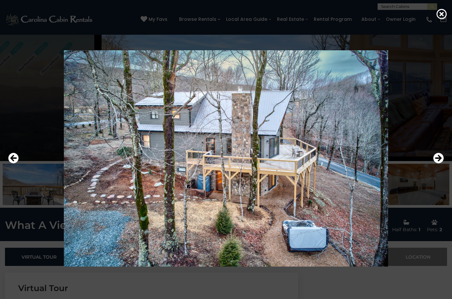
click at [435, 163] on icon "Next" at bounding box center [438, 158] width 11 height 11
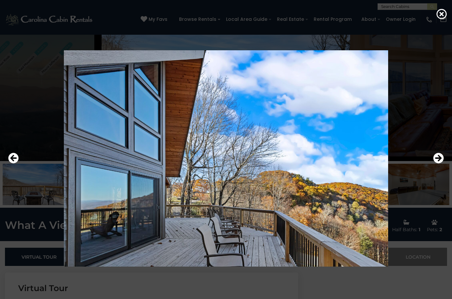
click at [433, 163] on icon "Next" at bounding box center [438, 158] width 11 height 11
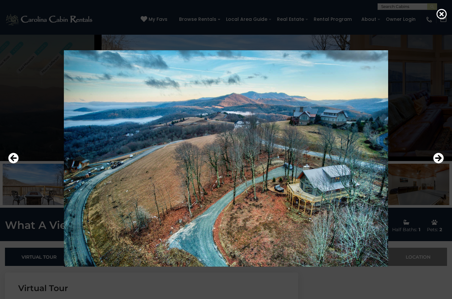
click at [431, 173] on div at bounding box center [226, 158] width 442 height 269
click at [438, 163] on icon "Next" at bounding box center [438, 158] width 11 height 11
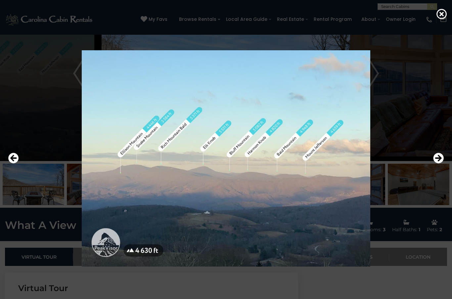
click at [438, 163] on icon "Next" at bounding box center [438, 158] width 11 height 11
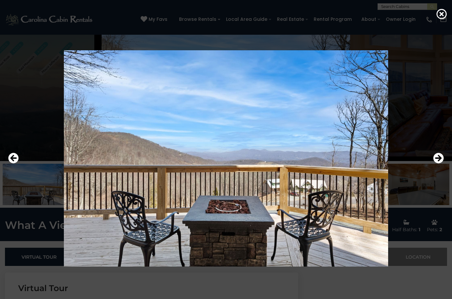
click at [438, 163] on icon "Next" at bounding box center [438, 158] width 11 height 11
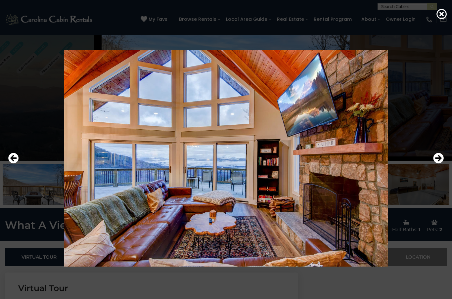
click at [437, 163] on icon "Next" at bounding box center [438, 158] width 11 height 11
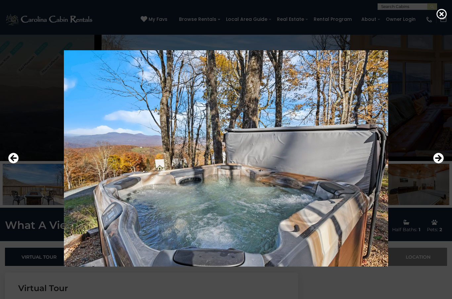
click at [440, 166] on button "Next" at bounding box center [438, 158] width 11 height 15
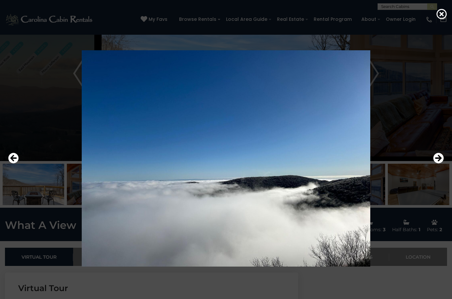
click at [441, 163] on icon "Next" at bounding box center [438, 158] width 11 height 11
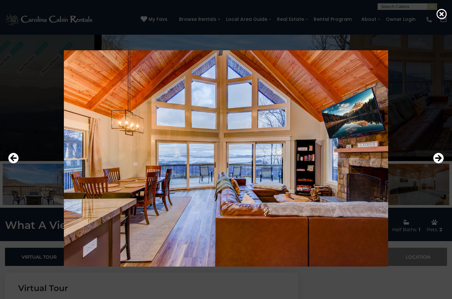
click at [439, 163] on icon "Next" at bounding box center [438, 158] width 11 height 11
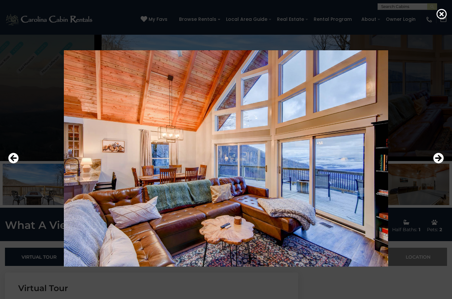
click at [437, 163] on icon "Next" at bounding box center [438, 158] width 11 height 11
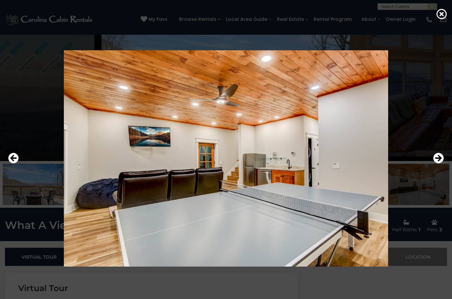
click at [438, 163] on icon "Next" at bounding box center [438, 158] width 11 height 11
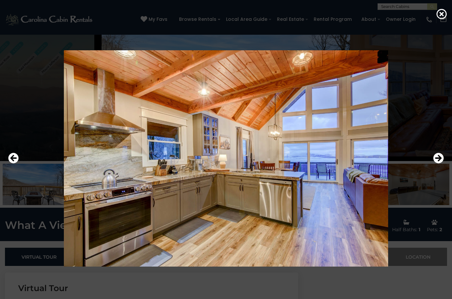
click at [439, 163] on icon "Next" at bounding box center [438, 158] width 11 height 11
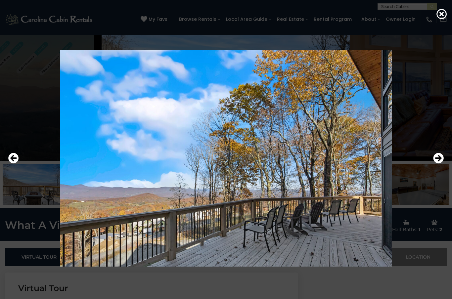
click at [438, 166] on button "Next" at bounding box center [438, 158] width 11 height 15
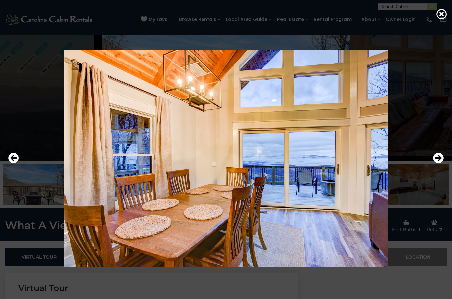
click at [438, 163] on icon "Next" at bounding box center [438, 158] width 11 height 11
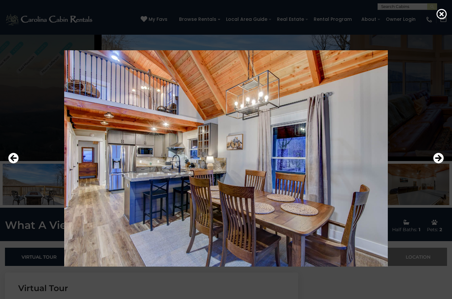
click at [437, 166] on button "Next" at bounding box center [438, 158] width 11 height 15
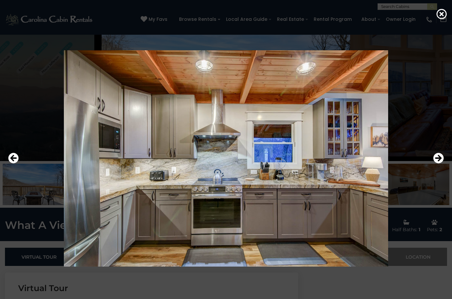
click at [437, 163] on icon "Next" at bounding box center [438, 158] width 11 height 11
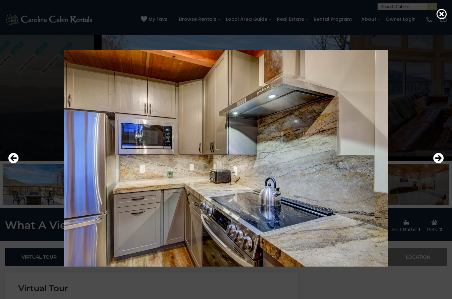
click at [437, 166] on button "Next" at bounding box center [438, 158] width 11 height 15
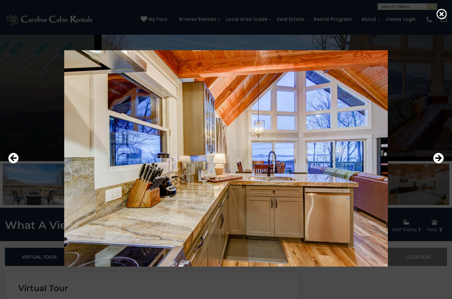
click at [436, 163] on icon "Next" at bounding box center [438, 158] width 11 height 11
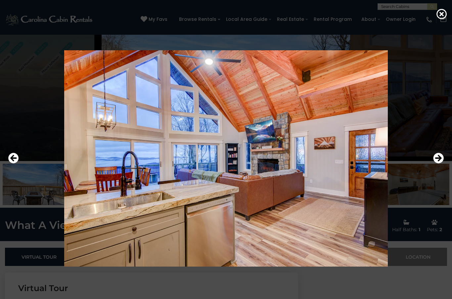
click at [435, 163] on icon "Next" at bounding box center [438, 158] width 11 height 11
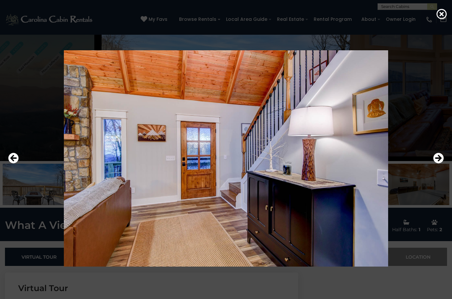
click at [435, 166] on button "Next" at bounding box center [438, 158] width 11 height 15
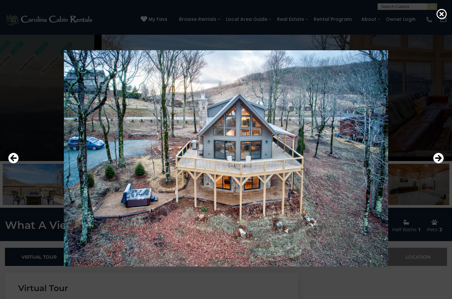
click at [436, 166] on button "Next" at bounding box center [438, 158] width 11 height 15
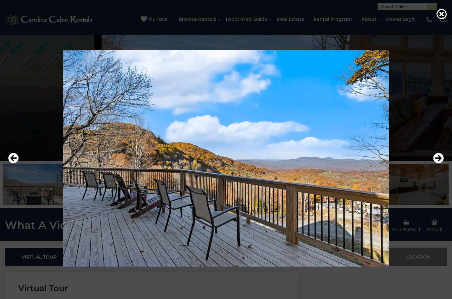
click at [436, 166] on button "Next" at bounding box center [438, 158] width 11 height 15
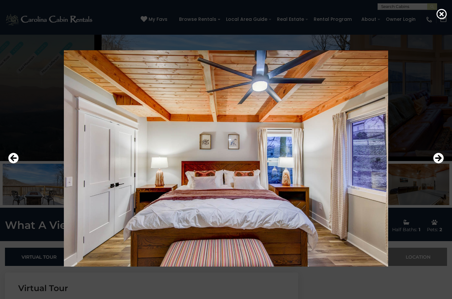
click at [442, 14] on icon at bounding box center [441, 14] width 11 height 11
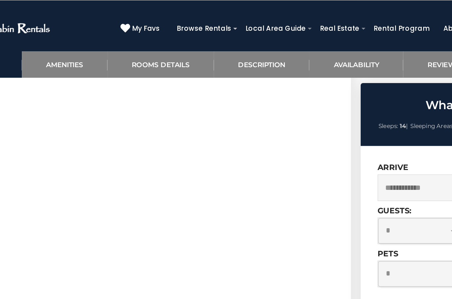
scroll to position [317, 0]
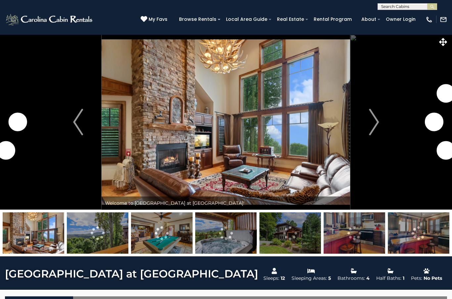
click at [444, 40] on icon at bounding box center [443, 42] width 8 height 8
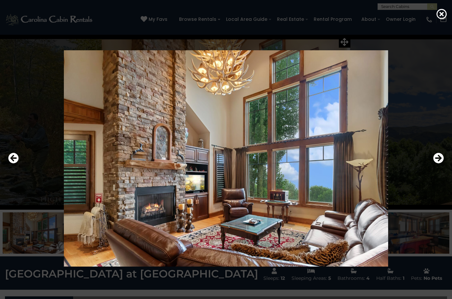
click at [443, 166] on button "Next" at bounding box center [438, 158] width 11 height 15
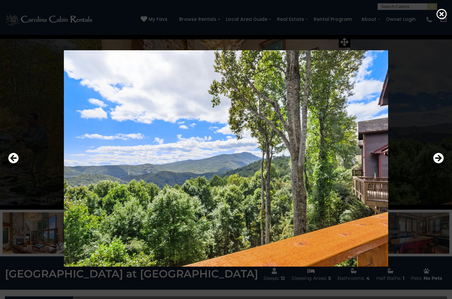
click at [438, 163] on icon "Next" at bounding box center [438, 158] width 11 height 11
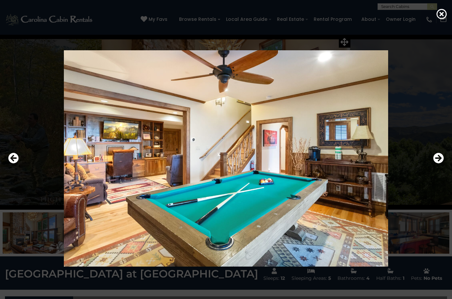
click at [439, 163] on icon "Next" at bounding box center [438, 158] width 11 height 11
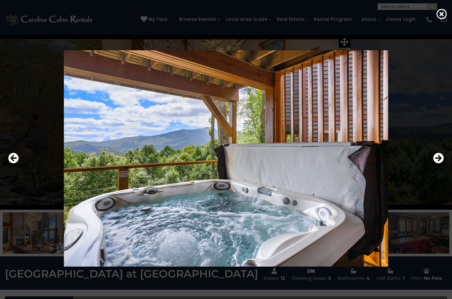
click at [440, 163] on icon "Next" at bounding box center [438, 158] width 11 height 11
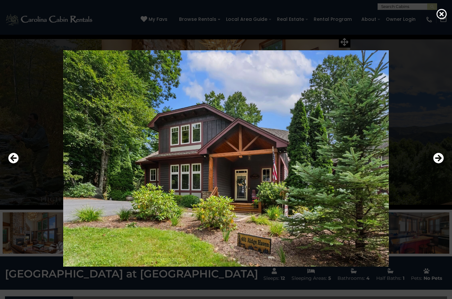
click at [439, 163] on icon "Next" at bounding box center [438, 158] width 11 height 11
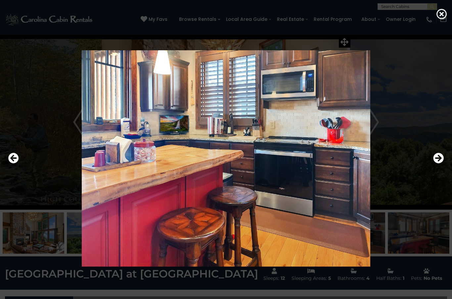
click at [435, 163] on icon "Next" at bounding box center [438, 158] width 11 height 11
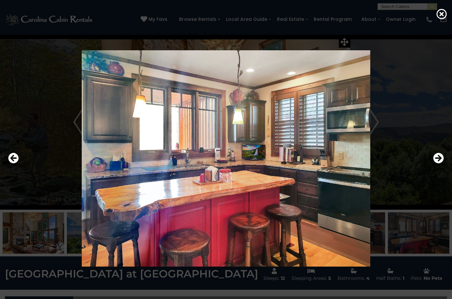
click at [438, 163] on icon "Next" at bounding box center [438, 158] width 11 height 11
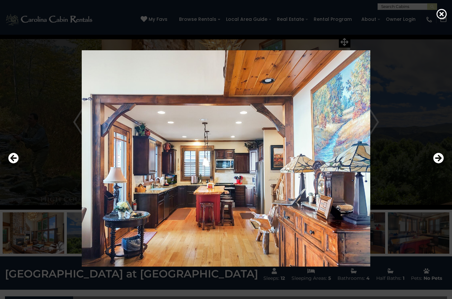
click at [439, 163] on icon "Next" at bounding box center [438, 158] width 11 height 11
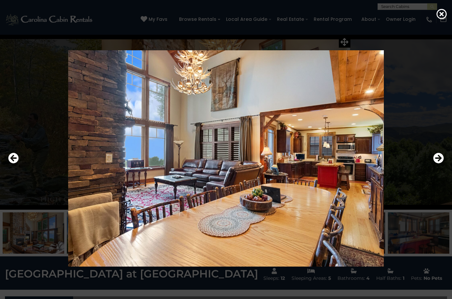
click at [439, 163] on icon "Next" at bounding box center [438, 158] width 11 height 11
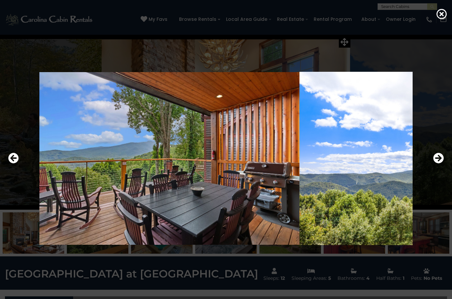
click at [438, 163] on icon "Next" at bounding box center [438, 158] width 11 height 11
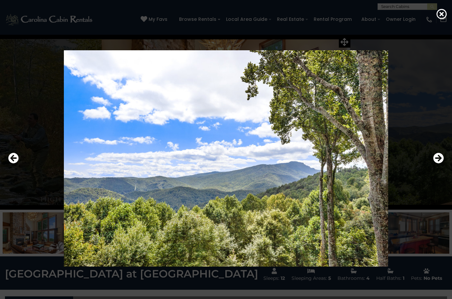
click at [438, 163] on icon "Next" at bounding box center [438, 158] width 11 height 11
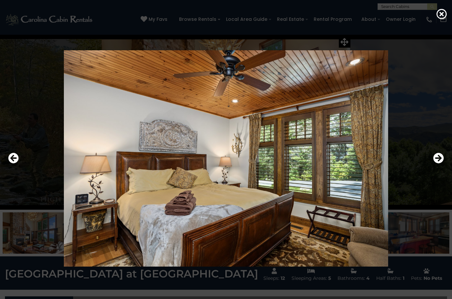
click at [440, 163] on icon "Next" at bounding box center [438, 158] width 11 height 11
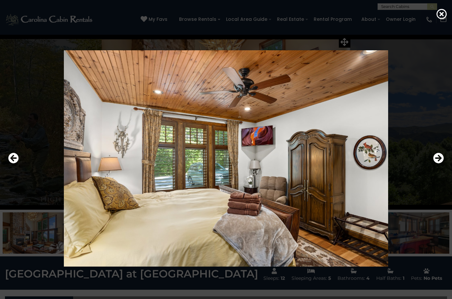
click at [440, 163] on icon "Next" at bounding box center [438, 158] width 11 height 11
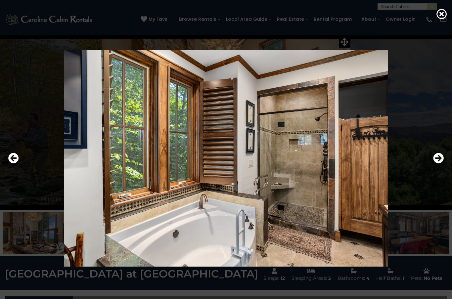
click at [438, 163] on icon "Next" at bounding box center [438, 158] width 11 height 11
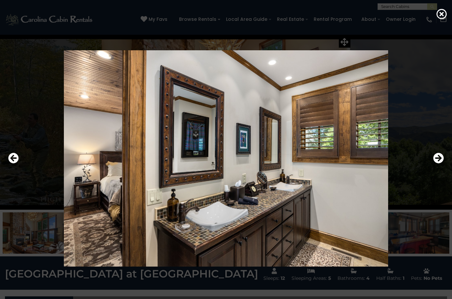
click at [439, 163] on icon "Next" at bounding box center [438, 158] width 11 height 11
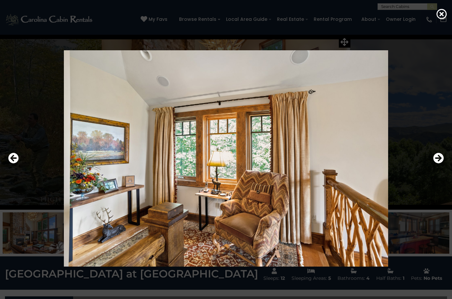
click at [439, 163] on icon "Next" at bounding box center [438, 158] width 11 height 11
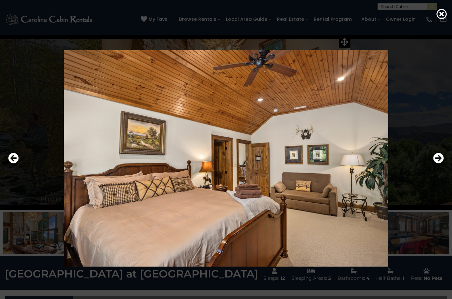
click at [15, 163] on icon "Previous" at bounding box center [13, 158] width 11 height 11
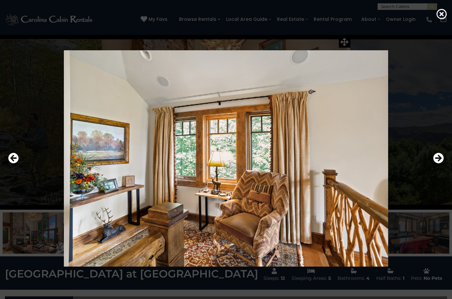
click at [441, 163] on icon "Next" at bounding box center [438, 158] width 11 height 11
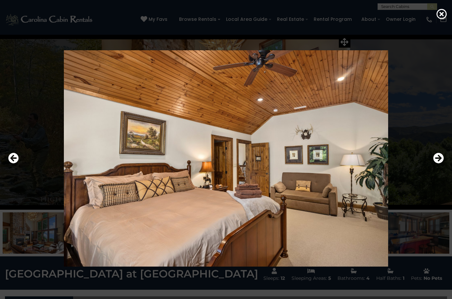
click at [443, 163] on icon "Next" at bounding box center [438, 158] width 11 height 11
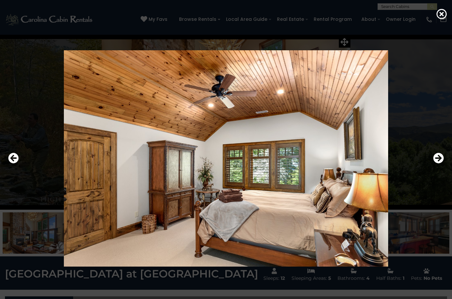
click at [441, 163] on icon "Next" at bounding box center [438, 158] width 11 height 11
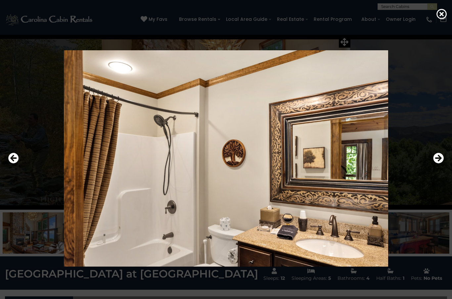
click at [441, 163] on icon "Next" at bounding box center [438, 158] width 11 height 11
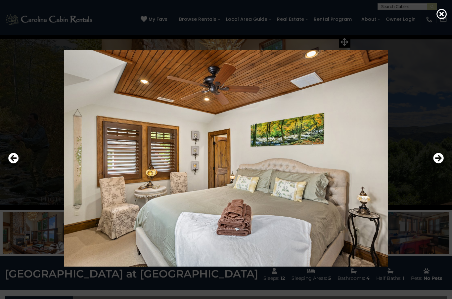
click at [442, 163] on icon "Next" at bounding box center [438, 158] width 11 height 11
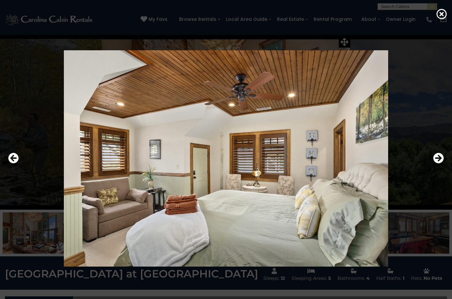
click at [441, 163] on icon "Next" at bounding box center [438, 158] width 11 height 11
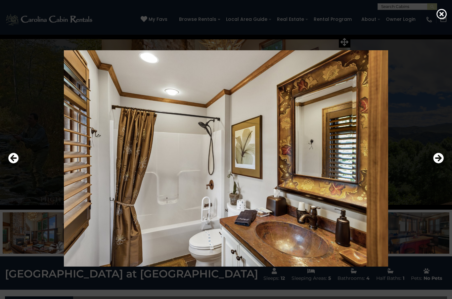
click at [441, 163] on icon "Next" at bounding box center [438, 158] width 11 height 11
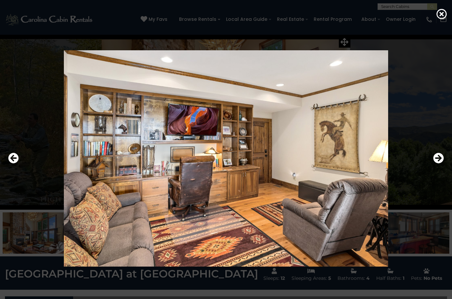
click at [440, 163] on icon "Next" at bounding box center [438, 158] width 11 height 11
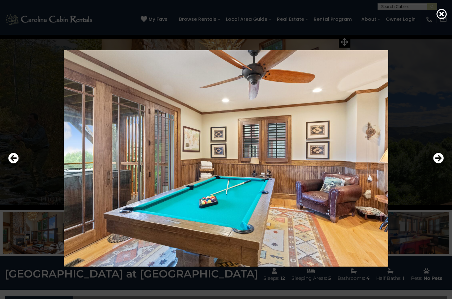
click at [439, 163] on icon "Next" at bounding box center [438, 158] width 11 height 11
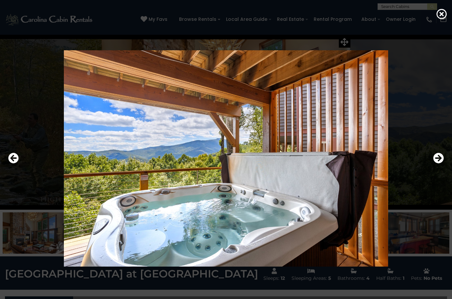
click at [439, 163] on icon "Next" at bounding box center [438, 158] width 11 height 11
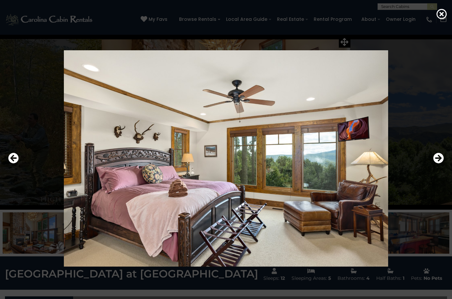
click at [439, 163] on icon "Next" at bounding box center [438, 158] width 11 height 11
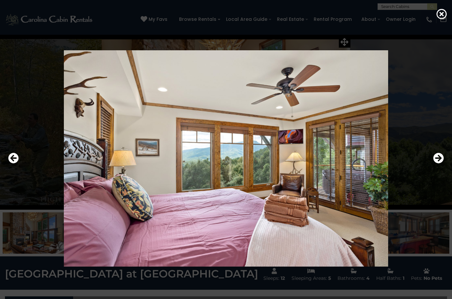
click at [441, 163] on icon "Next" at bounding box center [438, 158] width 11 height 11
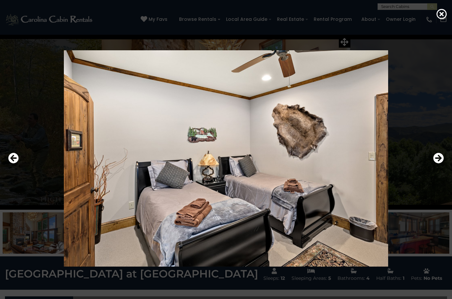
click at [440, 163] on icon "Next" at bounding box center [438, 158] width 11 height 11
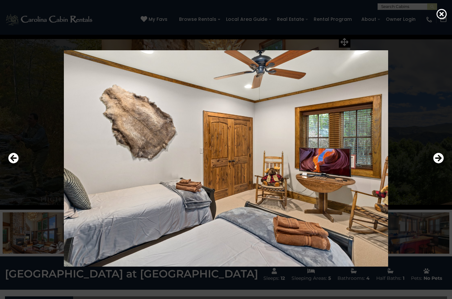
click at [438, 163] on icon "Next" at bounding box center [438, 158] width 11 height 11
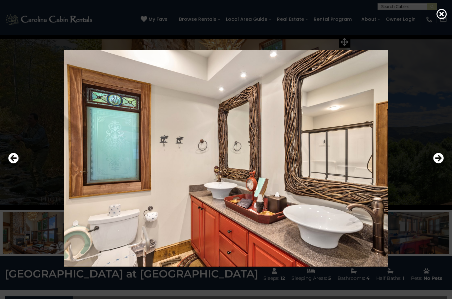
click at [438, 163] on icon "Next" at bounding box center [438, 158] width 11 height 11
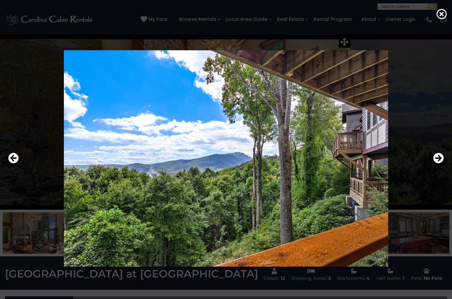
click at [439, 163] on icon "Next" at bounding box center [438, 158] width 11 height 11
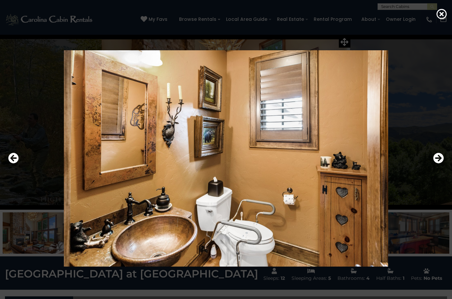
click at [437, 163] on icon "Next" at bounding box center [438, 158] width 11 height 11
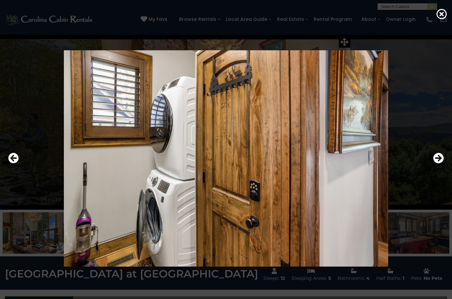
click at [439, 163] on icon "Next" at bounding box center [438, 158] width 11 height 11
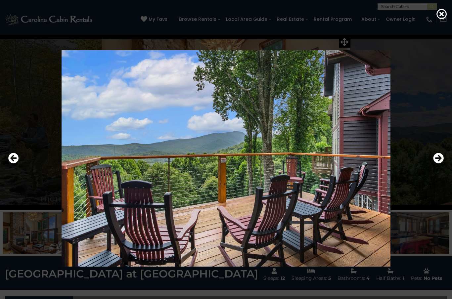
click at [441, 163] on icon "Next" at bounding box center [438, 158] width 11 height 11
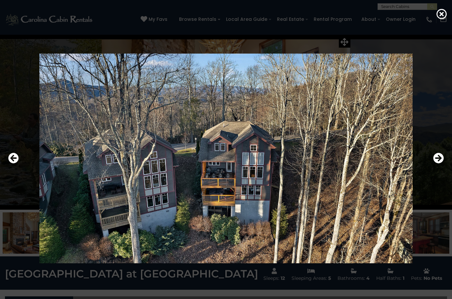
click at [439, 163] on icon "Next" at bounding box center [438, 158] width 11 height 11
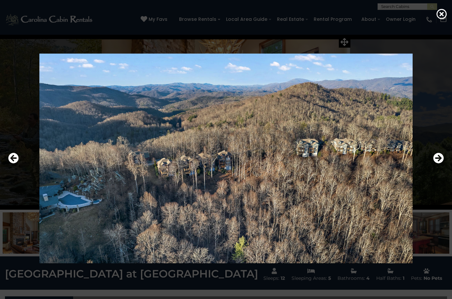
click at [440, 163] on icon "Next" at bounding box center [438, 158] width 11 height 11
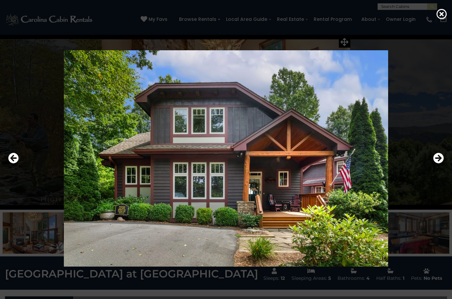
click at [438, 163] on icon "Next" at bounding box center [438, 158] width 11 height 11
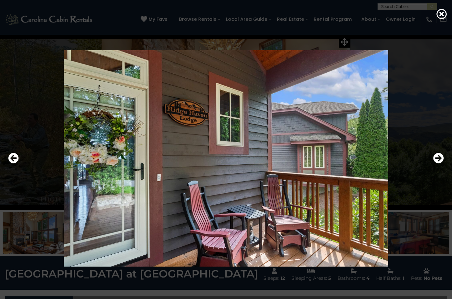
click at [438, 163] on icon "Next" at bounding box center [438, 158] width 11 height 11
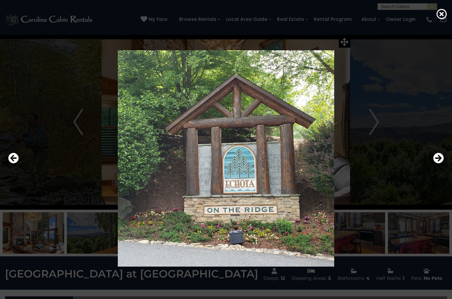
click at [438, 163] on icon "Next" at bounding box center [438, 158] width 11 height 11
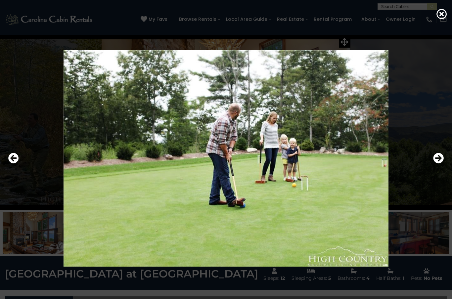
click at [437, 163] on icon "Next" at bounding box center [438, 158] width 11 height 11
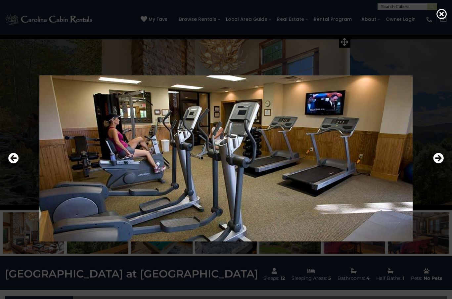
click at [438, 163] on icon "Next" at bounding box center [438, 158] width 11 height 11
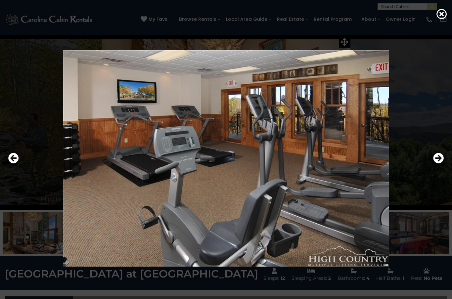
click at [438, 163] on icon "Next" at bounding box center [438, 158] width 11 height 11
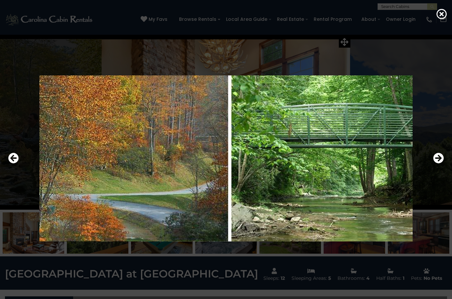
click at [438, 163] on icon "Next" at bounding box center [438, 158] width 11 height 11
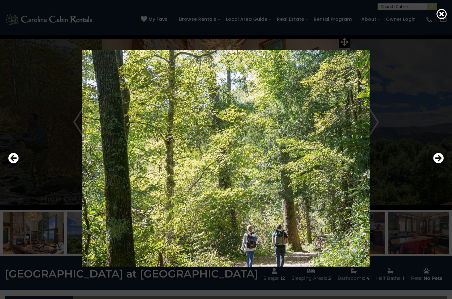
click at [439, 163] on icon "Next" at bounding box center [438, 158] width 11 height 11
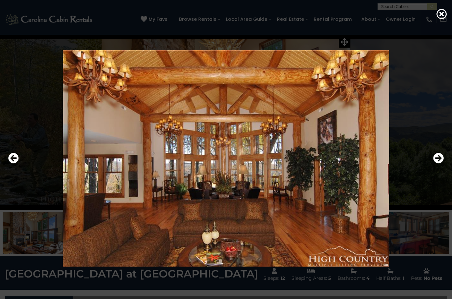
click at [438, 163] on icon "Next" at bounding box center [438, 158] width 11 height 11
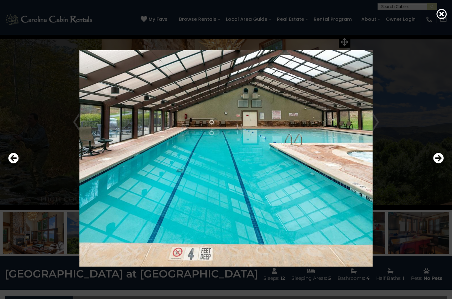
click at [440, 163] on icon "Next" at bounding box center [438, 158] width 11 height 11
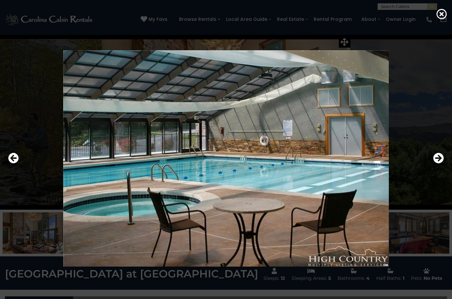
click at [440, 163] on icon "Next" at bounding box center [438, 158] width 11 height 11
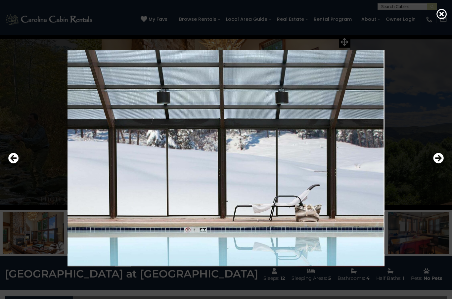
click at [440, 163] on icon "Next" at bounding box center [438, 158] width 11 height 11
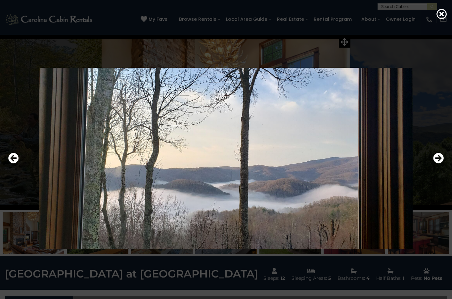
click at [440, 163] on icon "Next" at bounding box center [438, 158] width 11 height 11
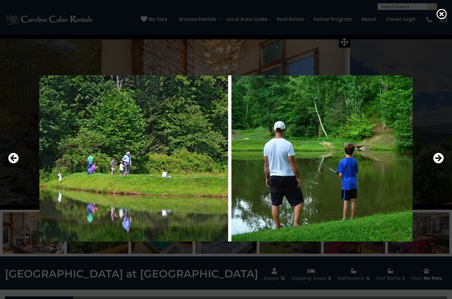
click at [440, 163] on icon "Next" at bounding box center [438, 158] width 11 height 11
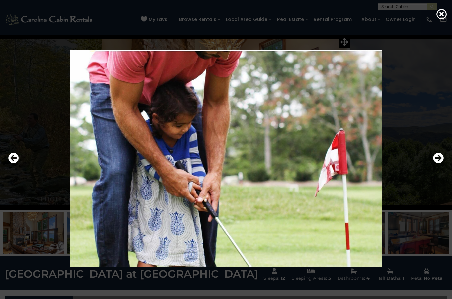
click at [443, 19] on icon at bounding box center [441, 14] width 11 height 11
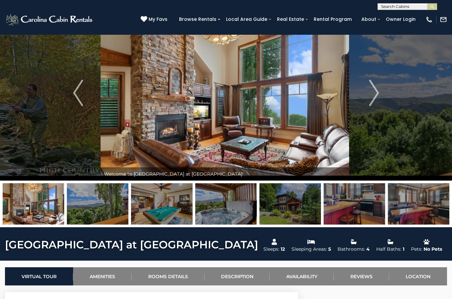
scroll to position [28, 0]
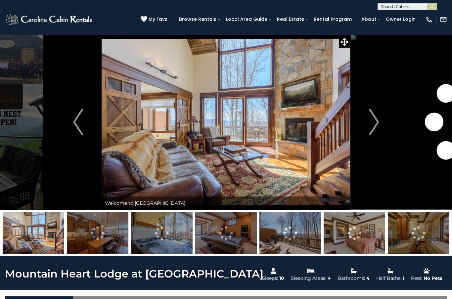
click at [261, 165] on img at bounding box center [226, 121] width 248 height 175
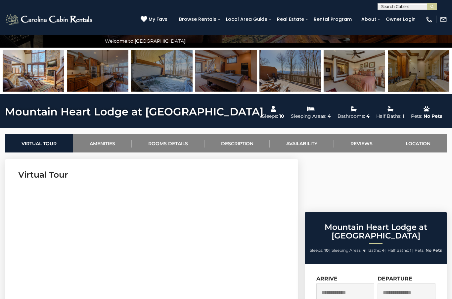
scroll to position [164, 0]
